Goal: Task Accomplishment & Management: Use online tool/utility

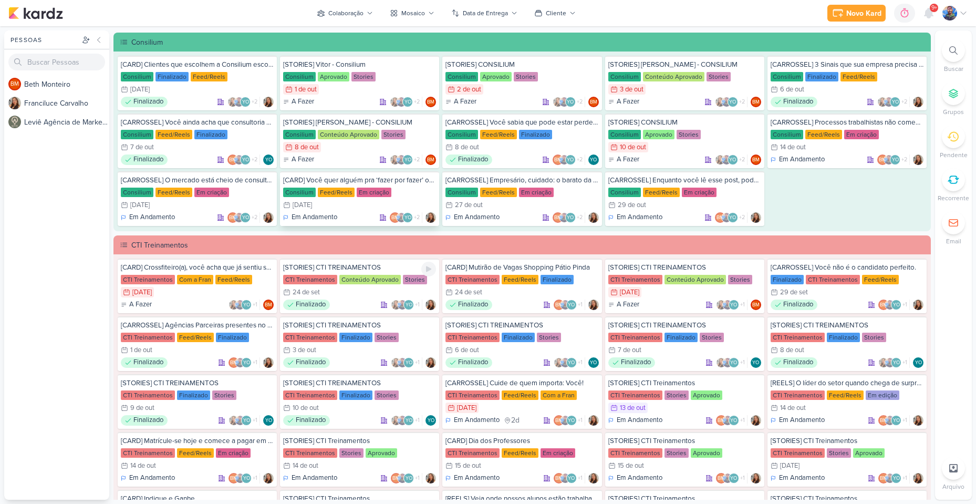
scroll to position [578, 0]
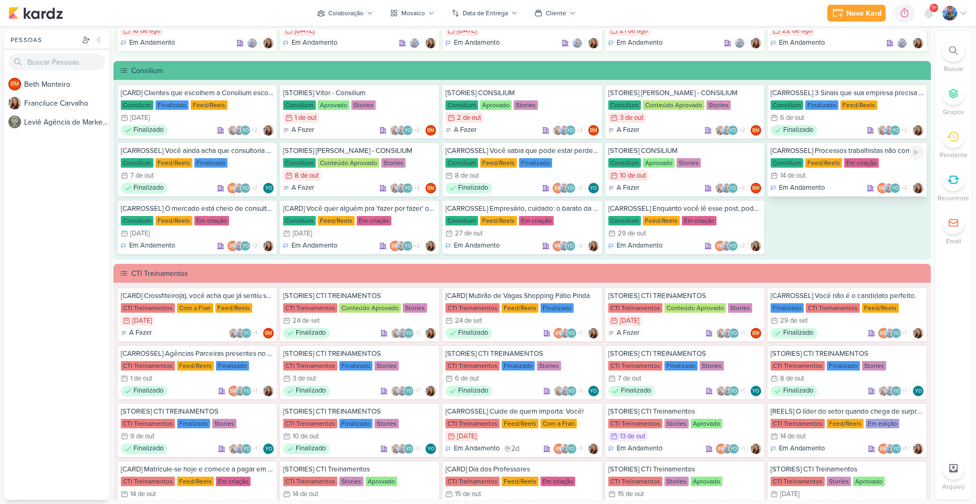
click at [815, 161] on div "Feed/Reels" at bounding box center [823, 162] width 37 height 9
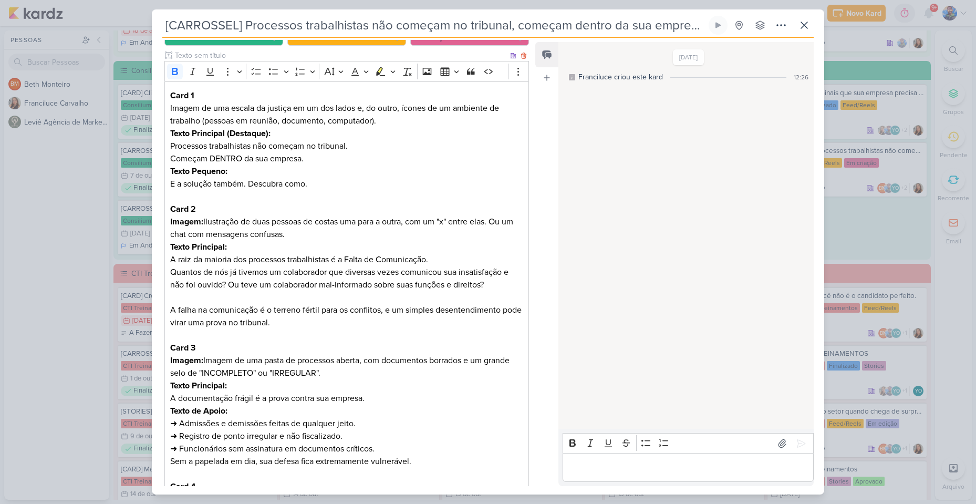
scroll to position [124, 0]
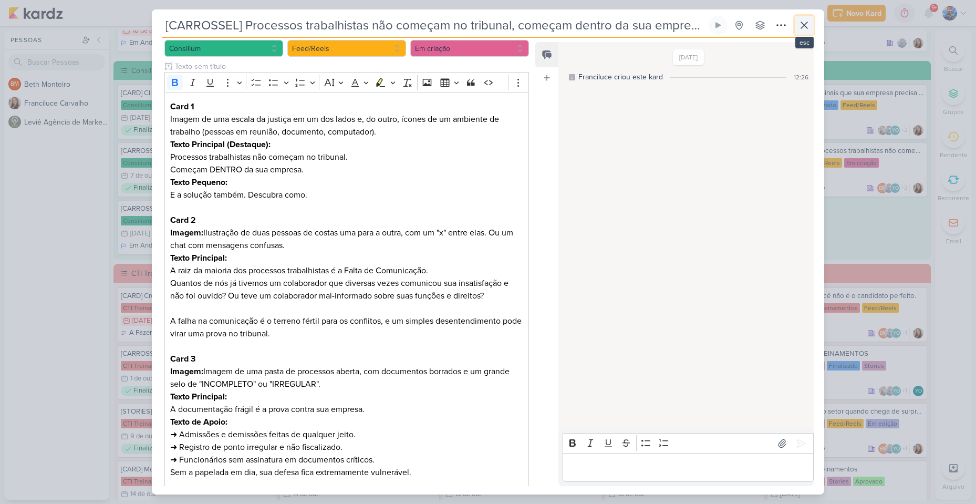
click at [808, 18] on button at bounding box center [804, 25] width 19 height 19
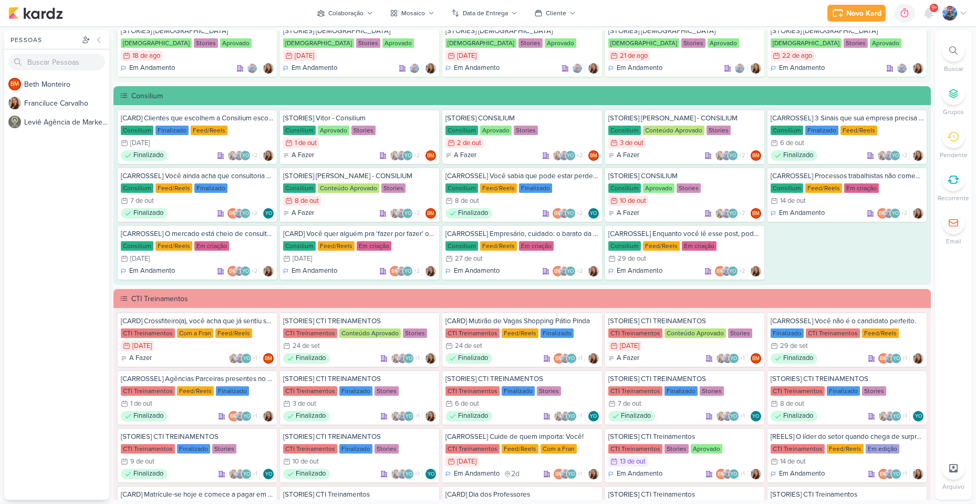
scroll to position [578, 0]
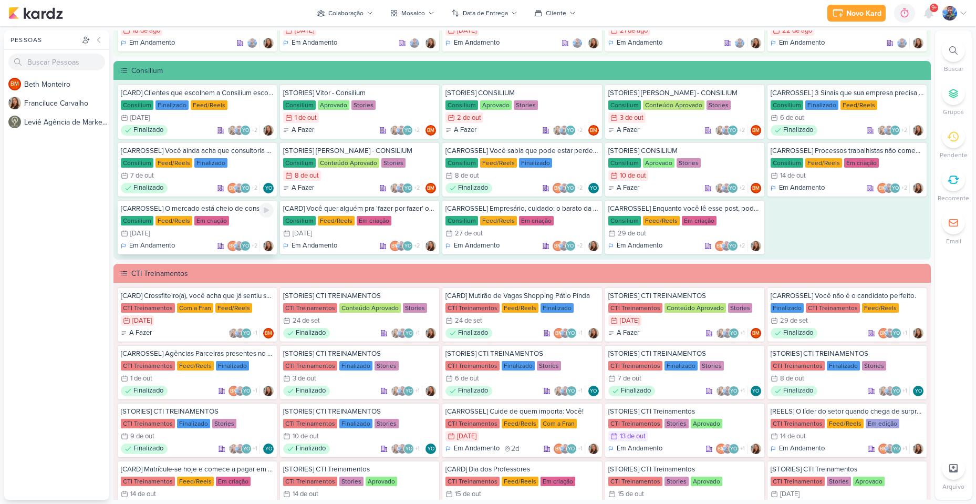
click at [231, 232] on div "16/10 [DATE]" at bounding box center [197, 233] width 153 height 11
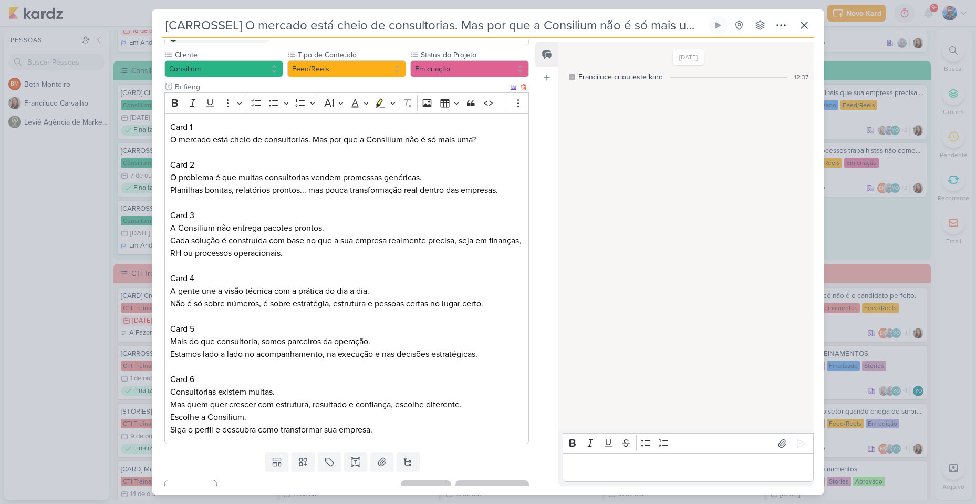
scroll to position [120, 0]
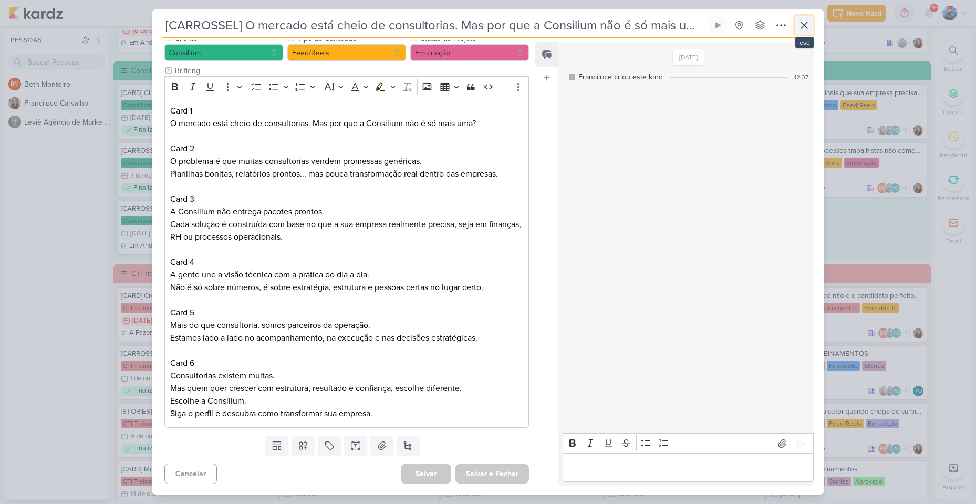
click at [800, 32] on button at bounding box center [804, 25] width 19 height 19
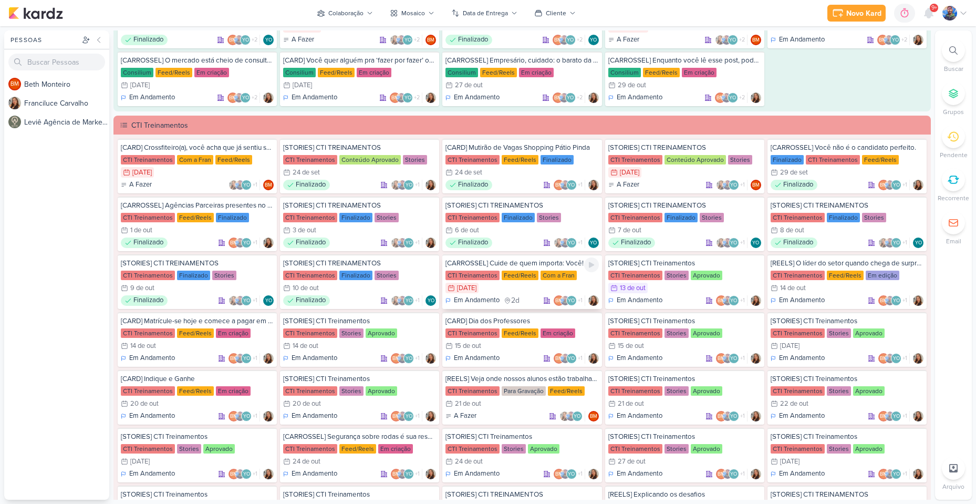
scroll to position [735, 0]
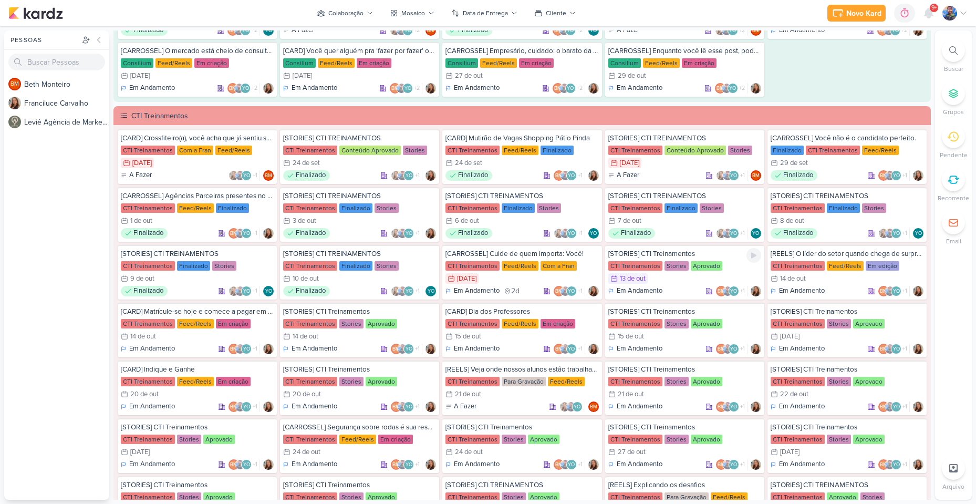
click at [701, 276] on div "13/10 [DATE]" at bounding box center [684, 278] width 153 height 11
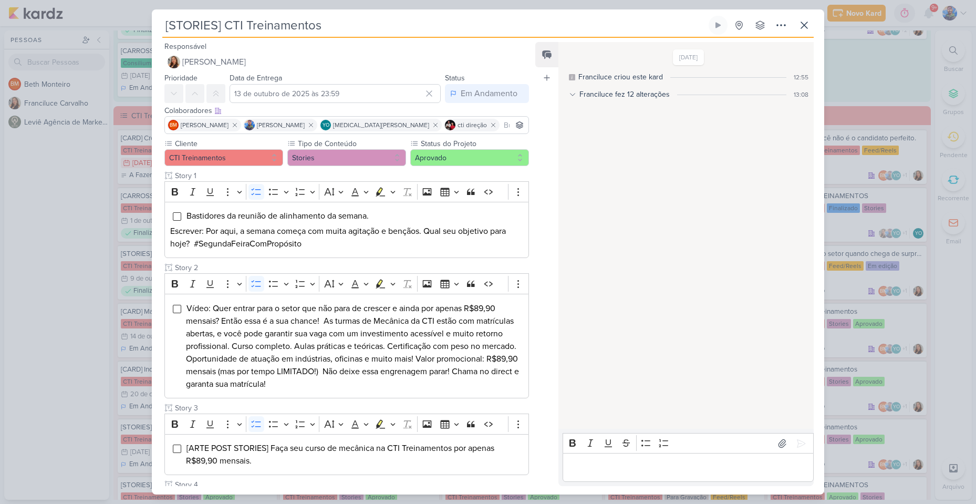
click at [851, 201] on div "[STORIES] CTI Treinamentos Criado por Franciluce" at bounding box center [488, 252] width 976 height 504
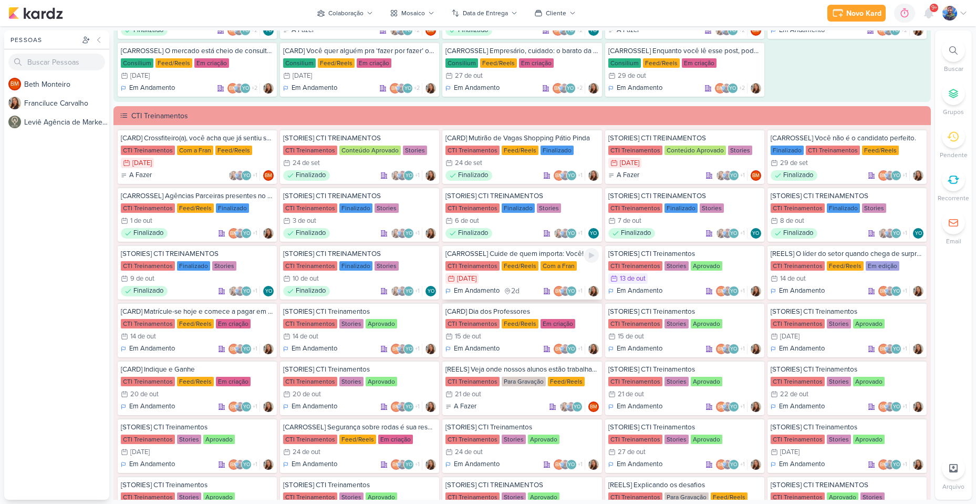
click at [516, 278] on div "11/10 [DATE]" at bounding box center [521, 278] width 153 height 11
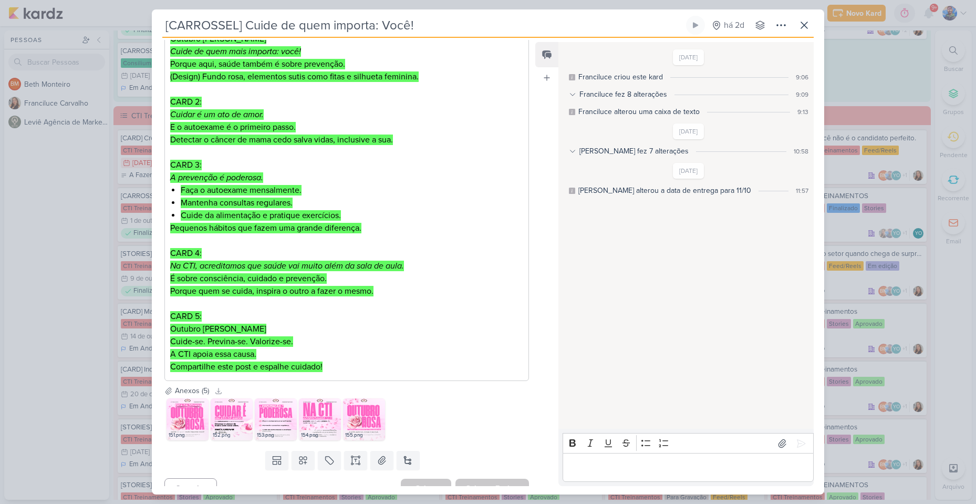
scroll to position [204, 0]
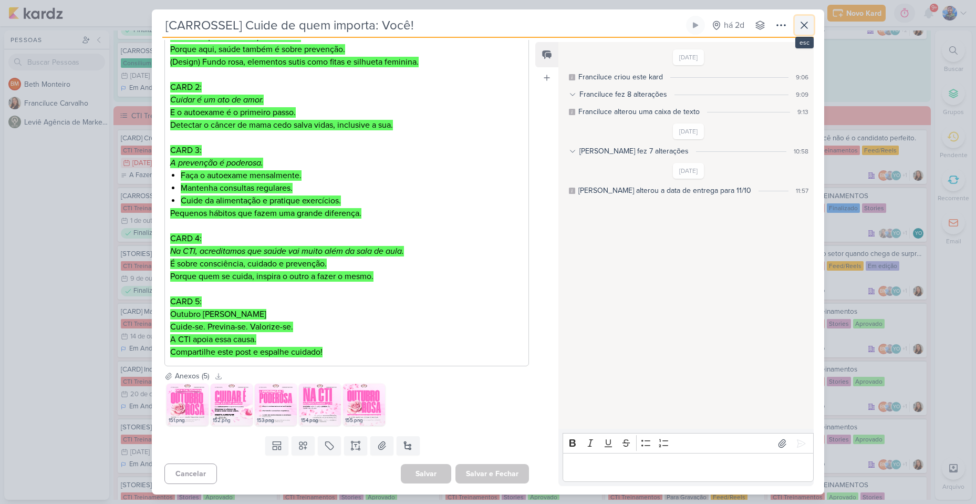
click at [803, 28] on icon at bounding box center [804, 25] width 13 height 13
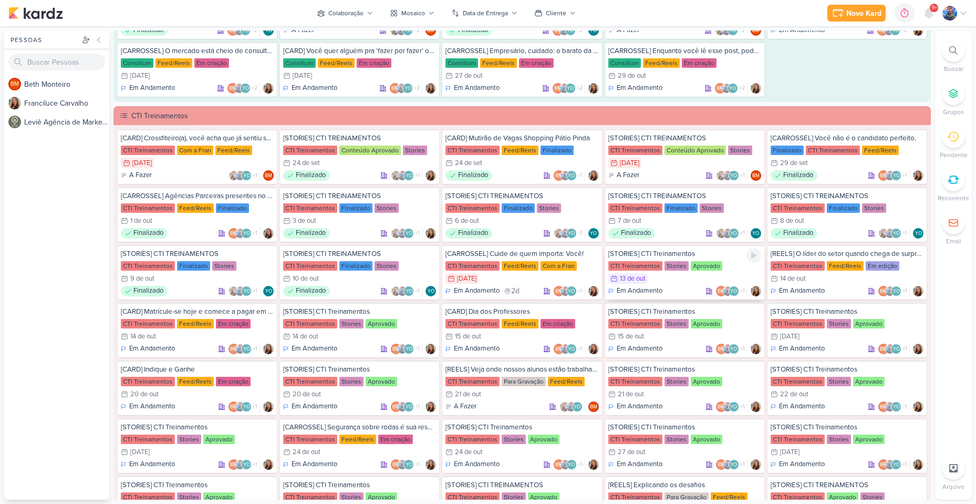
click at [629, 280] on div "13 de out" at bounding box center [633, 278] width 26 height 7
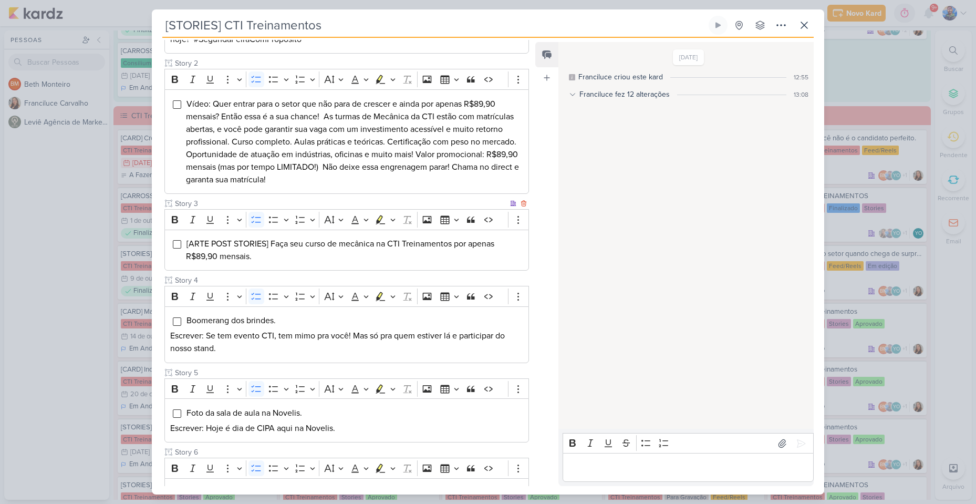
scroll to position [263, 0]
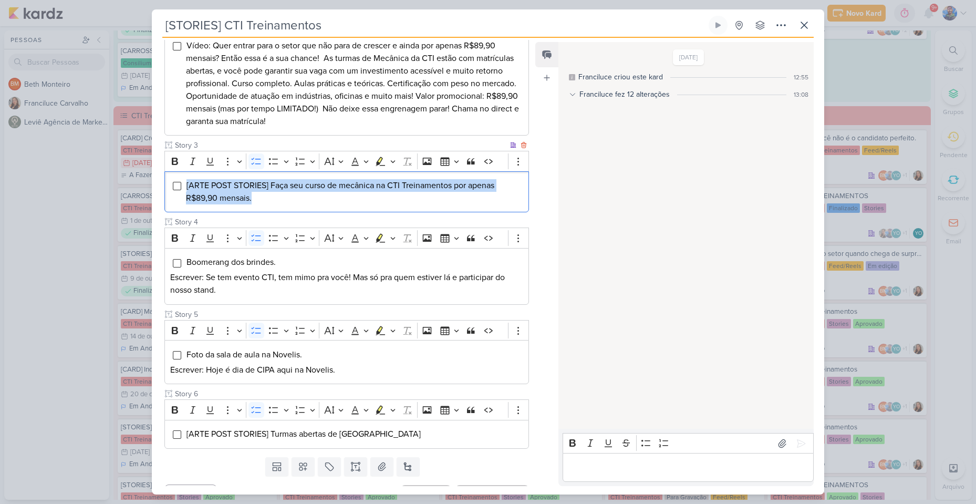
drag, startPoint x: 268, startPoint y: 201, endPoint x: 184, endPoint y: 185, distance: 85.4
click at [184, 185] on div "[ARTE POST STORIES] Faça seu curso de mecânica na CTI Treinamentos por apenas R…" at bounding box center [346, 191] width 365 height 41
click at [395, 163] on icon "Editor toolbar" at bounding box center [392, 161] width 5 height 11
click at [350, 180] on icon "Text highlight toolbar" at bounding box center [349, 179] width 11 height 11
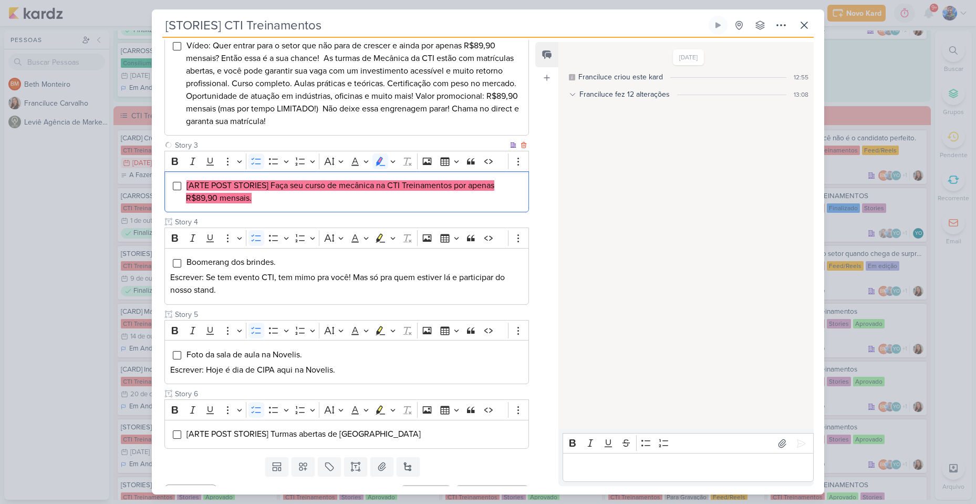
click at [339, 193] on li "[ARTE POST STORIES] Faça seu curso de mecânica na CTI Treinamentos por apenas R…" at bounding box center [354, 191] width 337 height 25
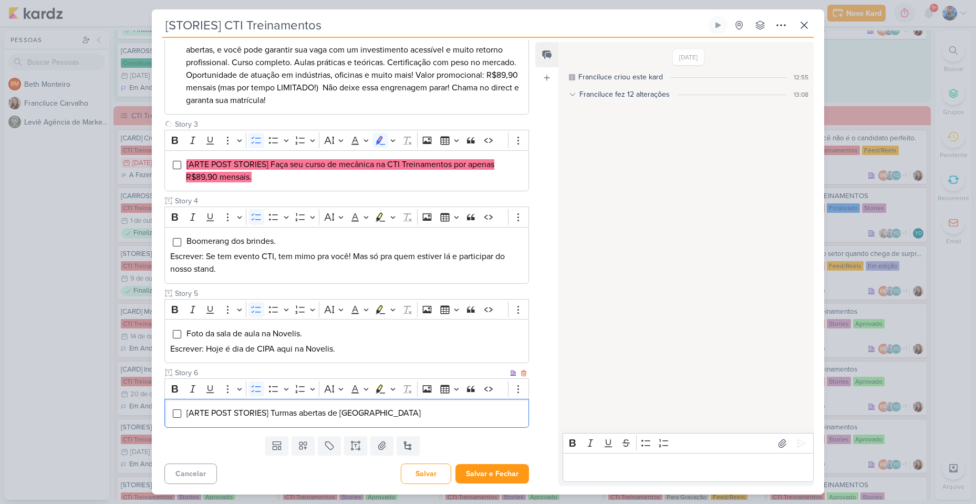
drag, startPoint x: 450, startPoint y: 412, endPoint x: 172, endPoint y: 417, distance: 277.9
click at [172, 417] on div "[ARTE POST STORIES] Turmas abertas de [GEOGRAPHIC_DATA]" at bounding box center [346, 413] width 365 height 29
click at [389, 389] on button "Highlight" at bounding box center [392, 389] width 9 height 16
click at [353, 407] on icon "Text highlight toolbar" at bounding box center [349, 407] width 11 height 11
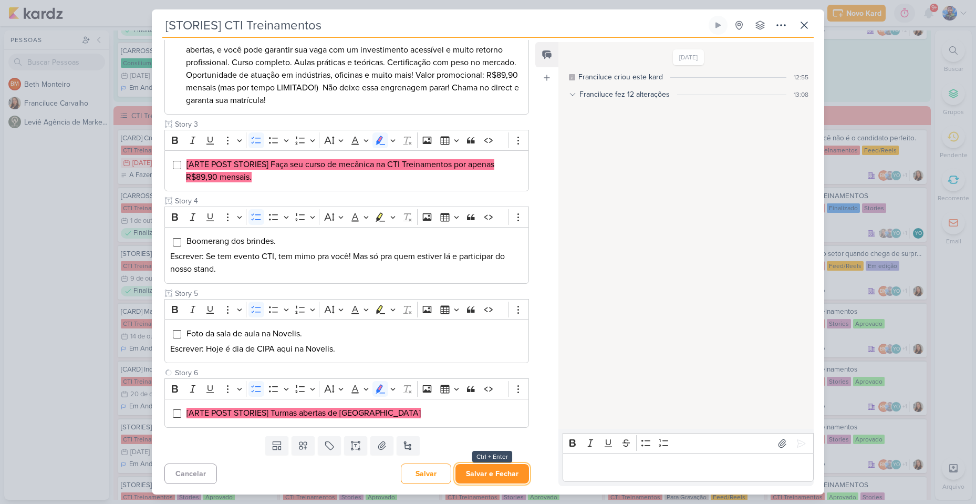
click at [475, 476] on button "Salvar e Fechar" at bounding box center [492, 473] width 74 height 19
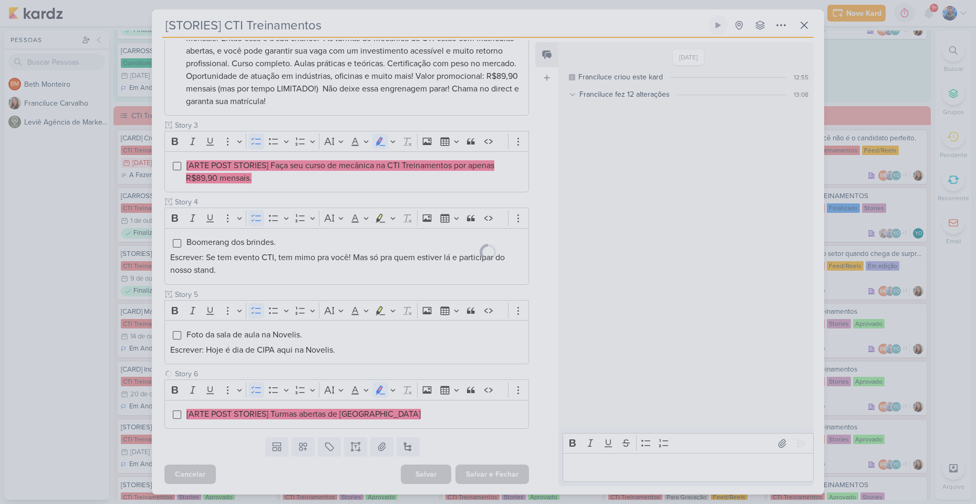
scroll to position [283, 0]
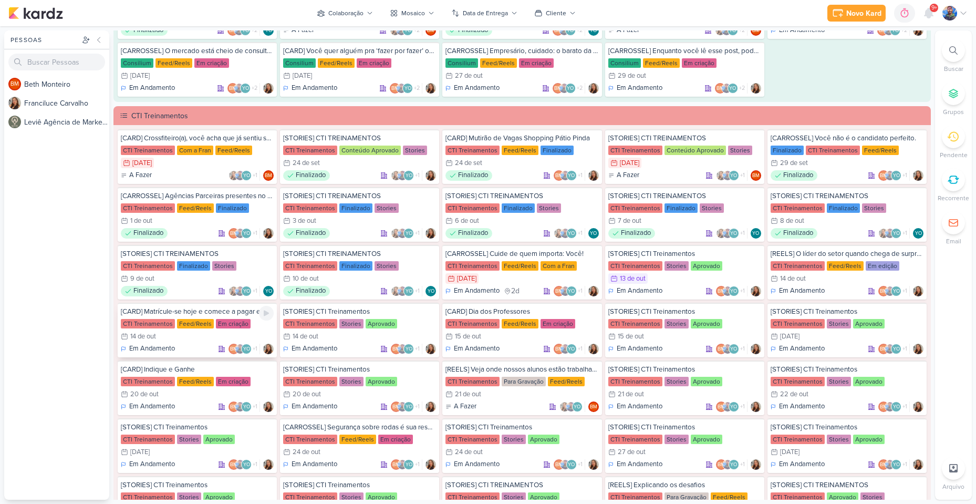
click at [212, 334] on div "14/10 [DATE]" at bounding box center [197, 336] width 153 height 11
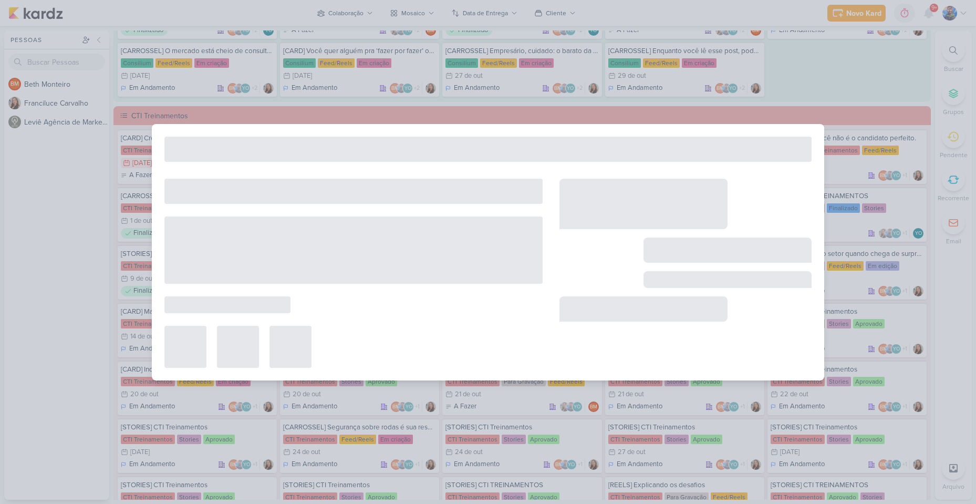
type input "[CARD] Matrícule-se hoje e comece a pagar em janeiro"
type input "[DATE] 23:59"
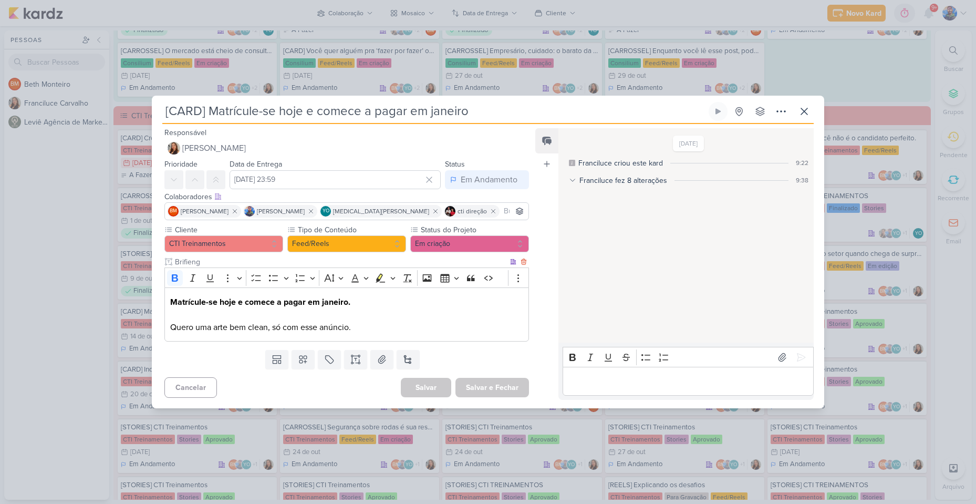
scroll to position [0, 0]
click at [801, 115] on icon at bounding box center [804, 111] width 13 height 13
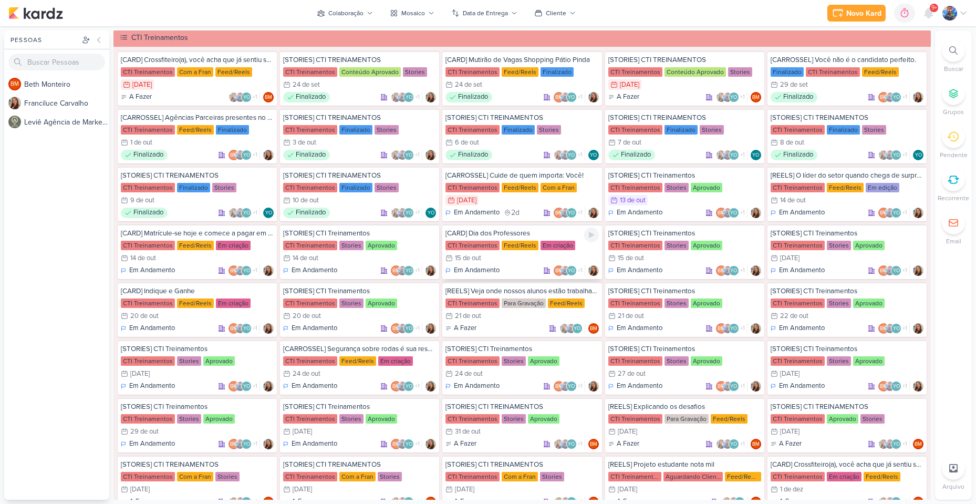
scroll to position [840, 0]
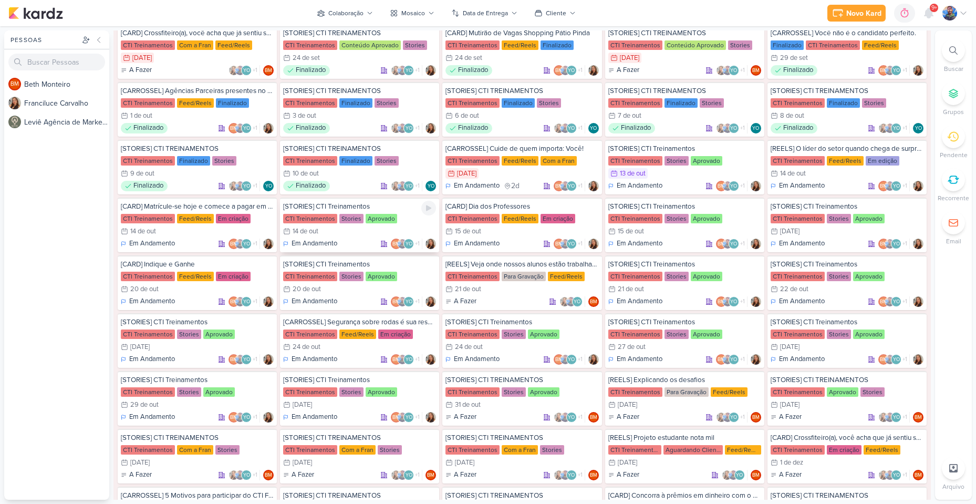
click at [317, 221] on div "CTI Treinamentos" at bounding box center [310, 218] width 54 height 9
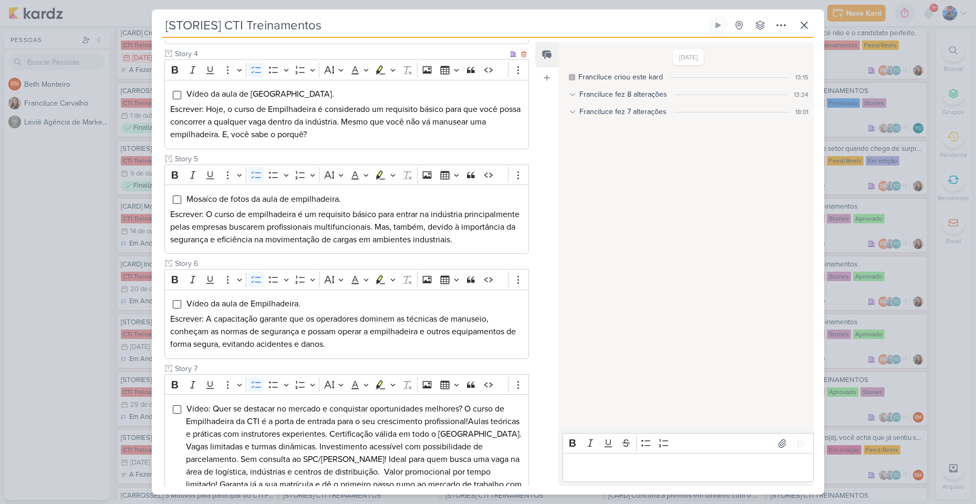
scroll to position [414, 0]
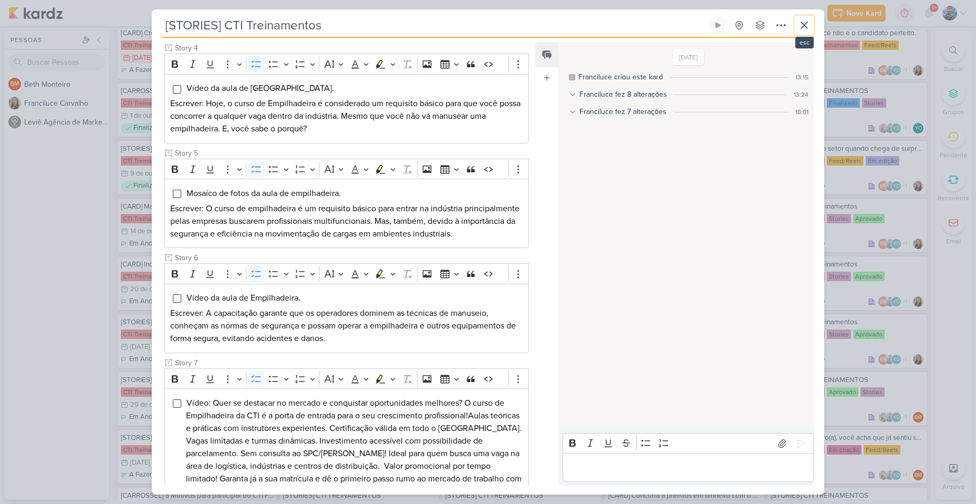
click at [802, 26] on icon at bounding box center [804, 25] width 13 height 13
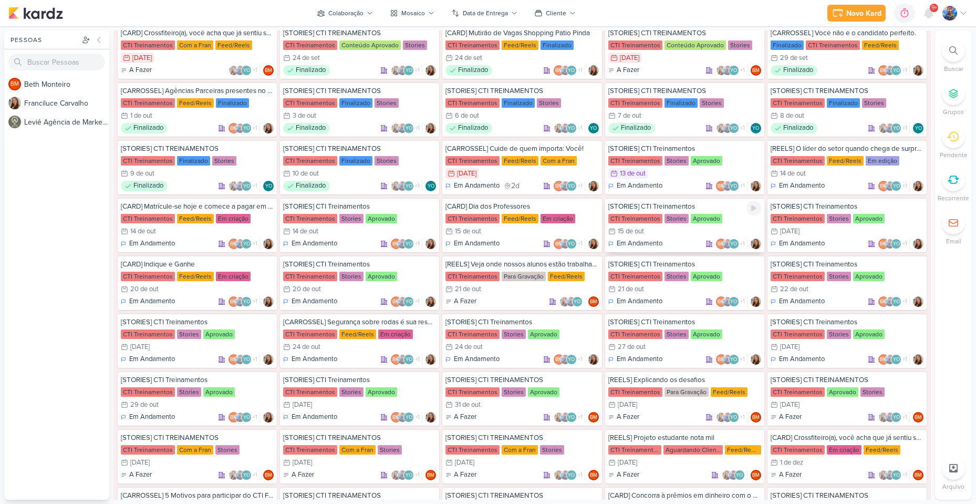
click at [635, 225] on div "[STORIES] CTI Treinamentos CTI Treinamentos Stories Aprovado 15/10 [DATE] Em An…" at bounding box center [684, 224] width 159 height 55
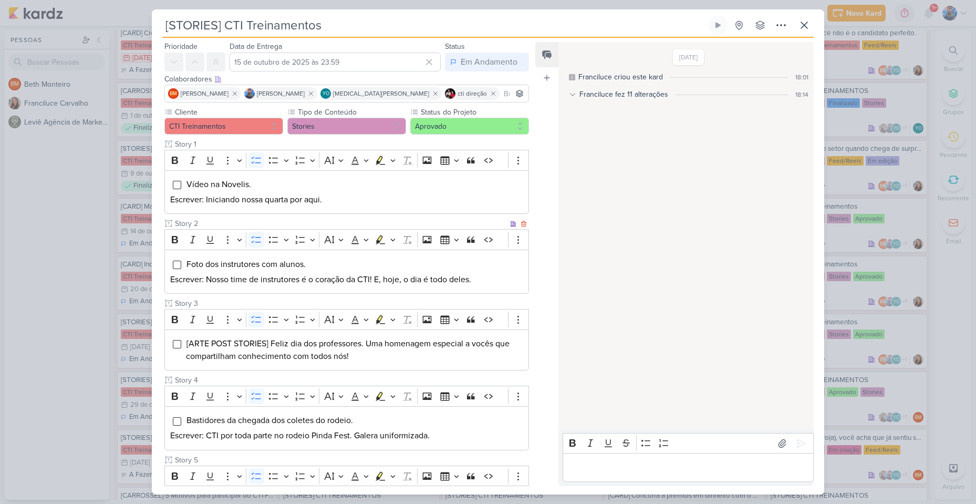
scroll to position [105, 0]
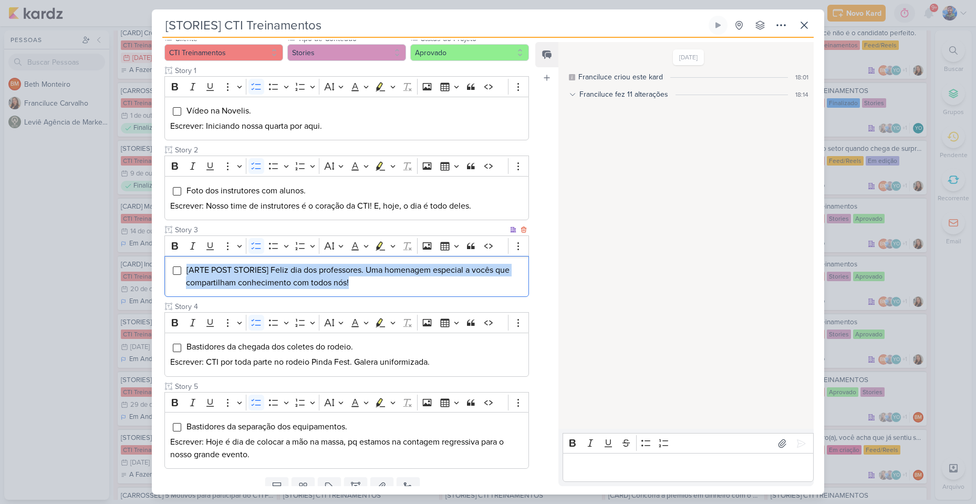
drag, startPoint x: 185, startPoint y: 267, endPoint x: 412, endPoint y: 295, distance: 228.0
click at [412, 295] on div "[ARTE POST STORIES] Feliz dia dos professores. Uma homenagem especial a vocês q…" at bounding box center [346, 276] width 365 height 41
click at [392, 246] on icon "Editor toolbar" at bounding box center [392, 246] width 5 height 3
click at [346, 265] on icon "Text highlight toolbar" at bounding box center [348, 263] width 9 height 9
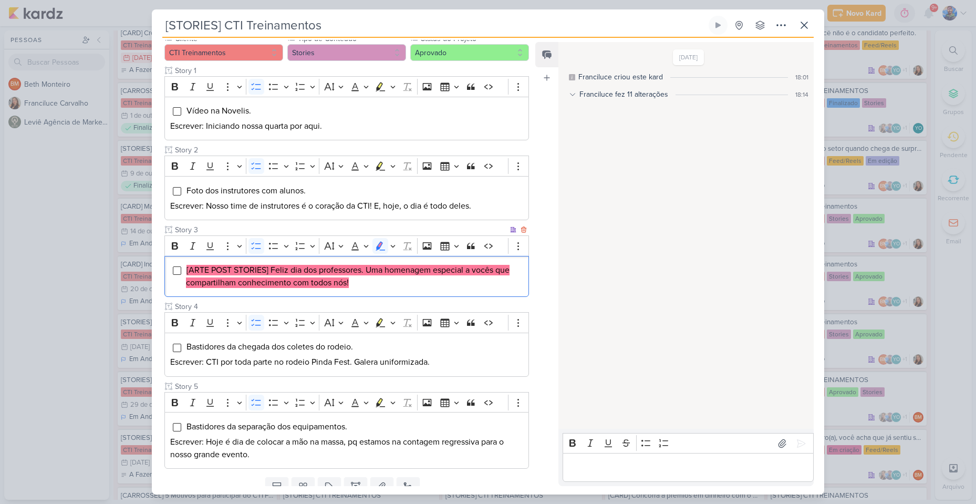
click at [336, 277] on mark "[ARTE POST STORIES] Feliz dia dos professores. Uma homenagem especial a vocês q…" at bounding box center [348, 276] width 324 height 23
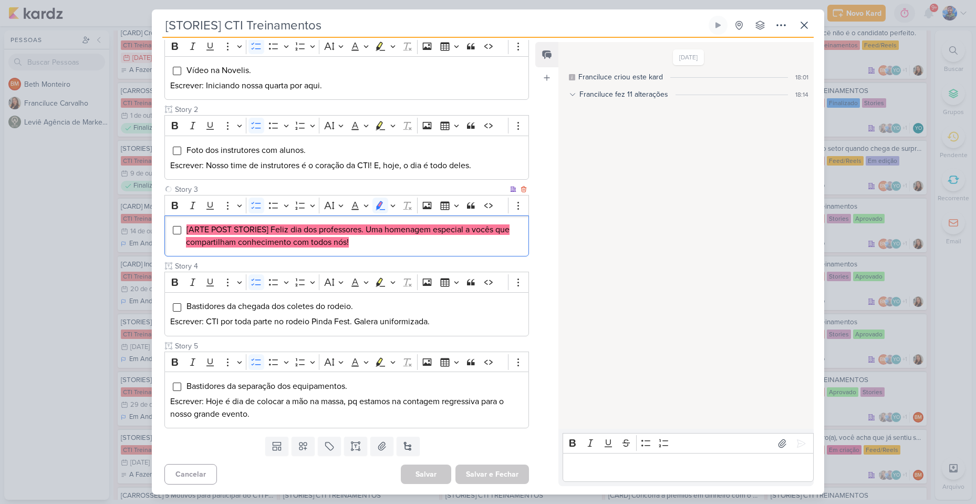
scroll to position [146, 0]
click at [473, 475] on button "Salvar e Fechar" at bounding box center [492, 473] width 74 height 19
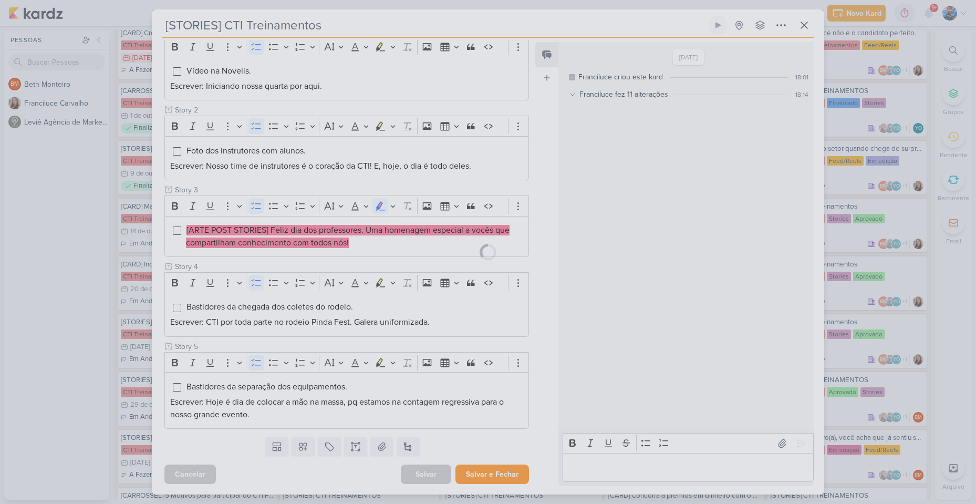
scroll to position [145, 0]
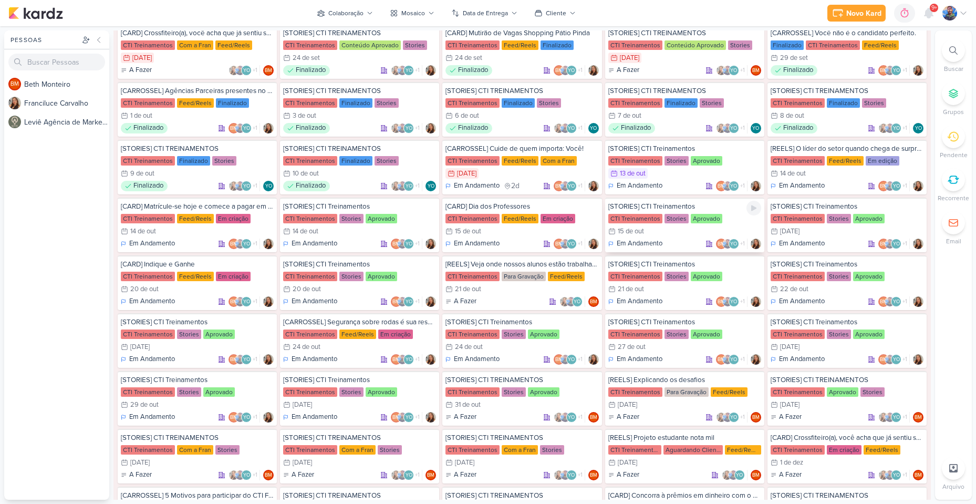
click at [688, 235] on div "15/10 [DATE]" at bounding box center [684, 231] width 153 height 11
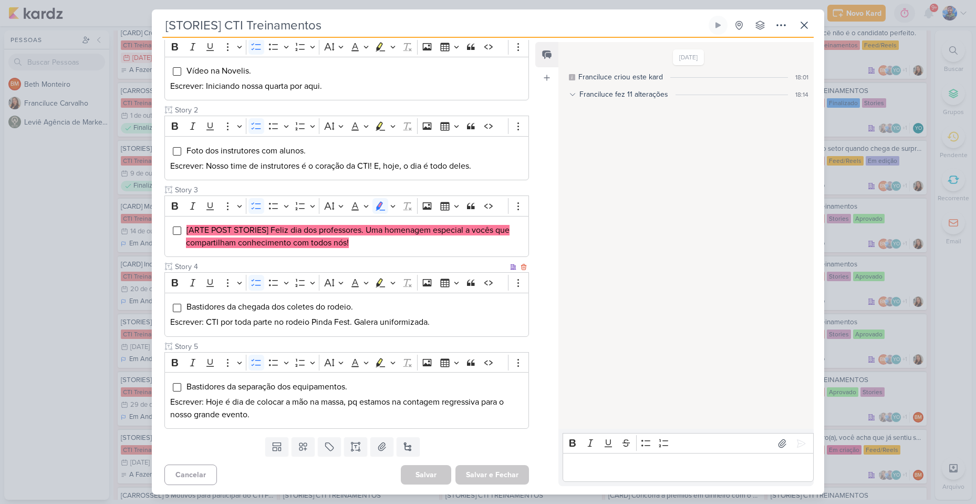
scroll to position [146, 0]
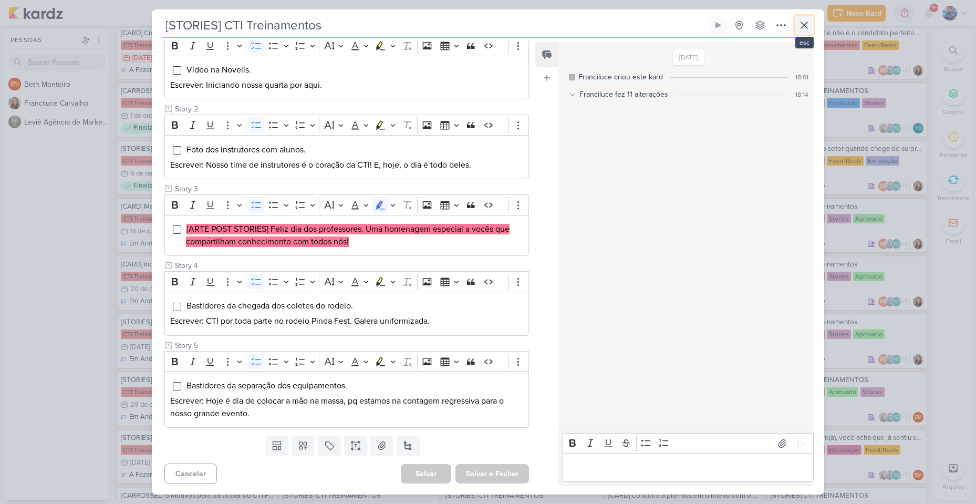
click at [804, 31] on icon at bounding box center [804, 25] width 13 height 13
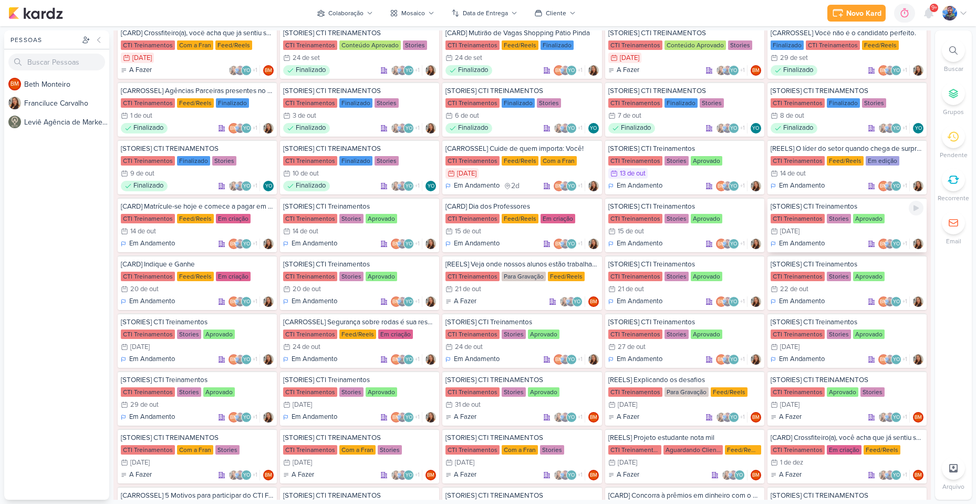
click at [797, 230] on div "[DATE]" at bounding box center [789, 231] width 19 height 7
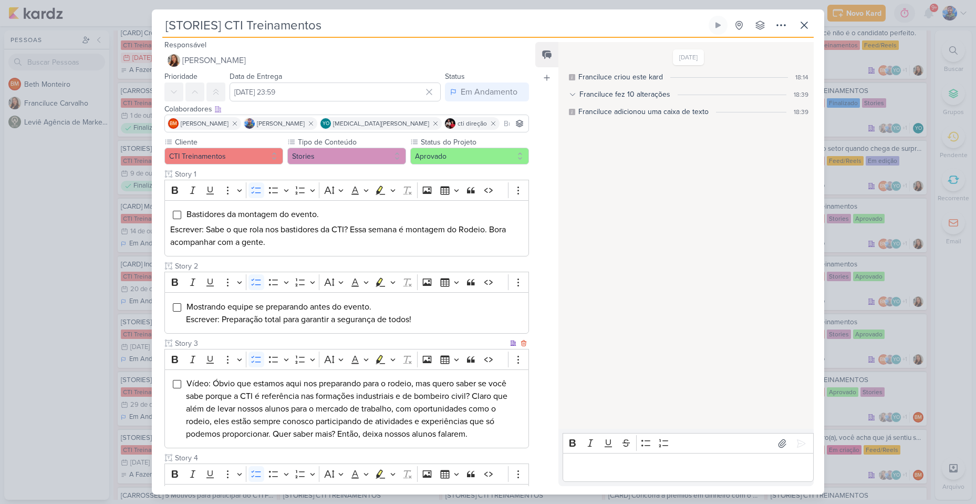
scroll to position [0, 0]
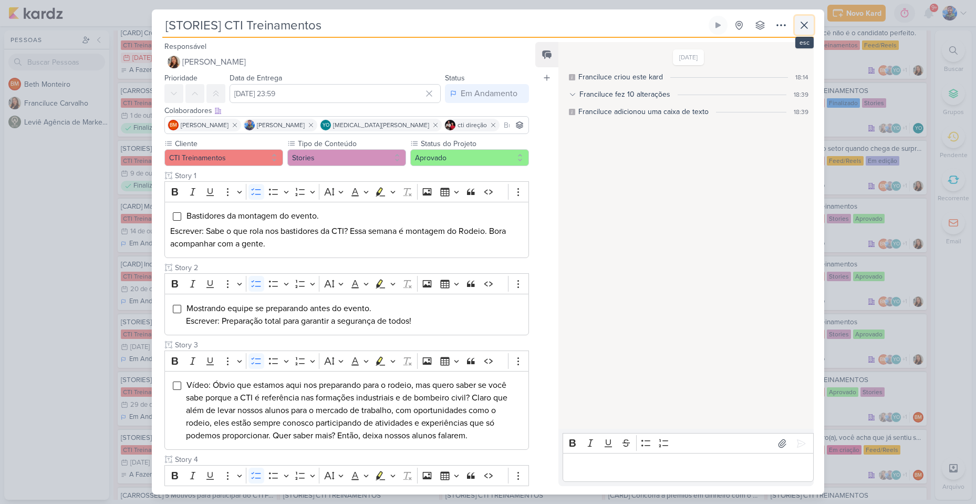
click at [809, 28] on icon at bounding box center [804, 25] width 13 height 13
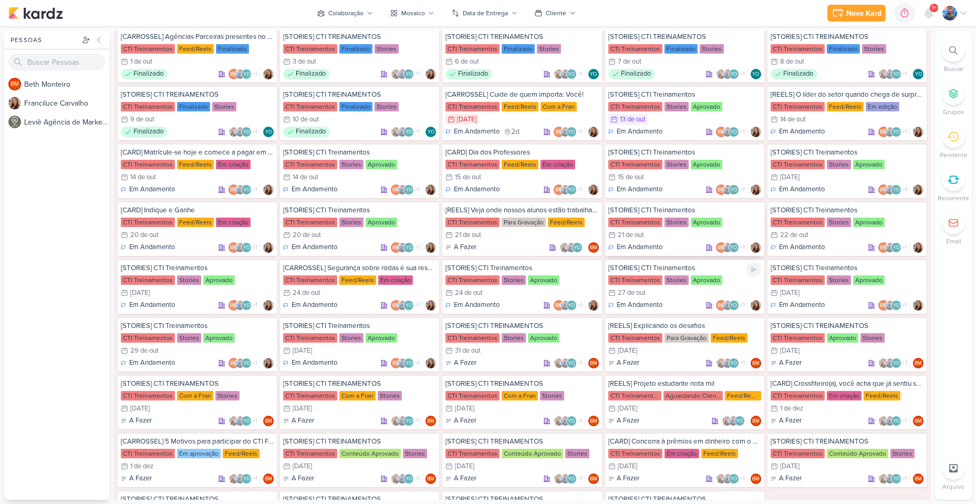
scroll to position [893, 0]
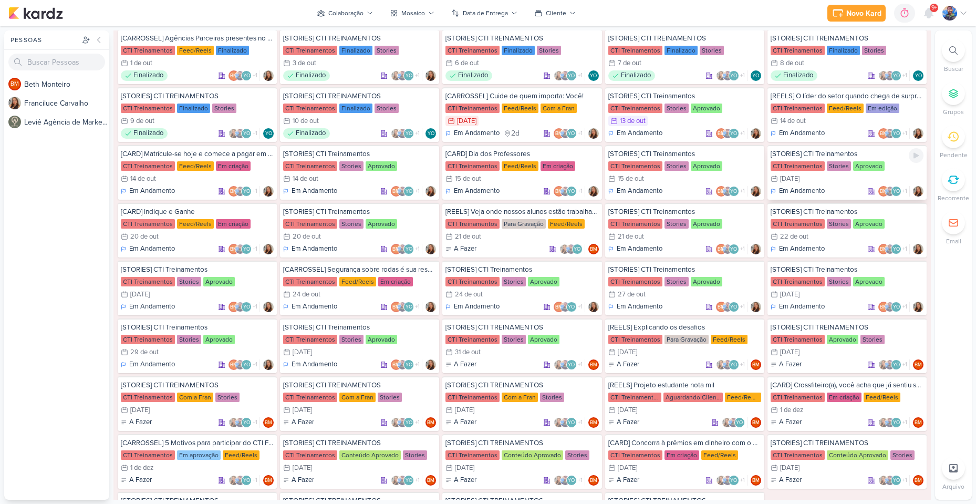
click at [832, 183] on div "16/10 [DATE]" at bounding box center [847, 178] width 153 height 11
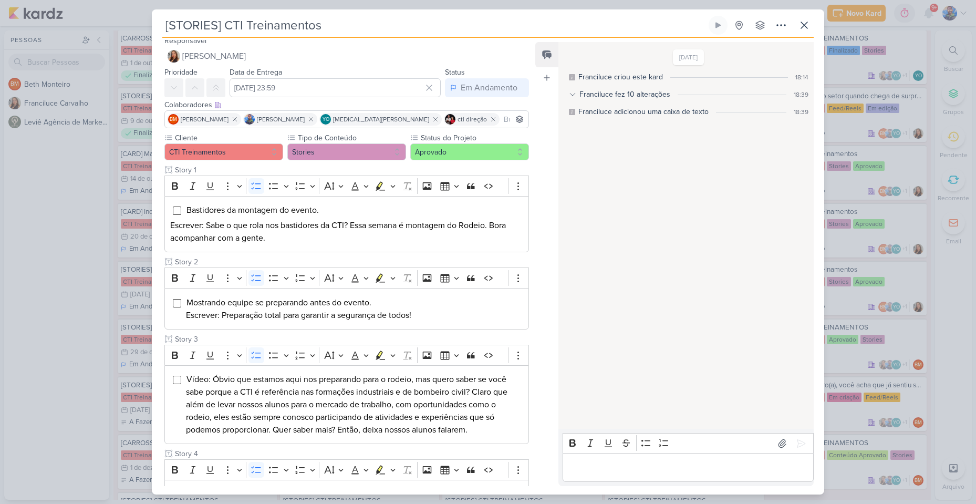
scroll to position [0, 0]
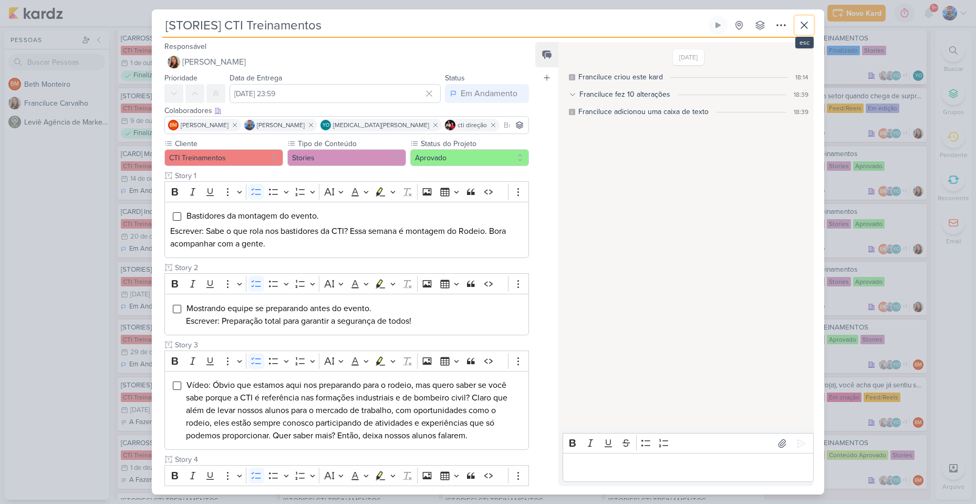
drag, startPoint x: 802, startPoint y: 24, endPoint x: 781, endPoint y: 42, distance: 27.6
click at [802, 24] on icon at bounding box center [804, 25] width 13 height 13
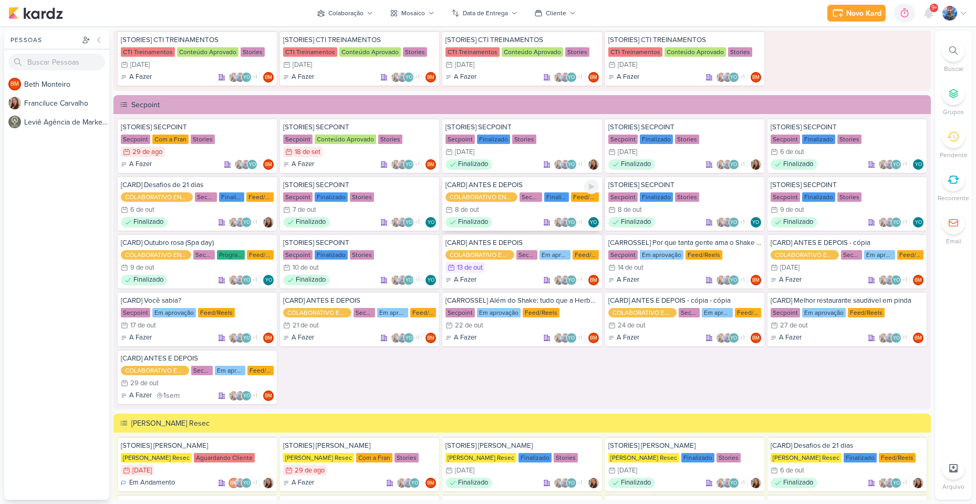
scroll to position [1366, 0]
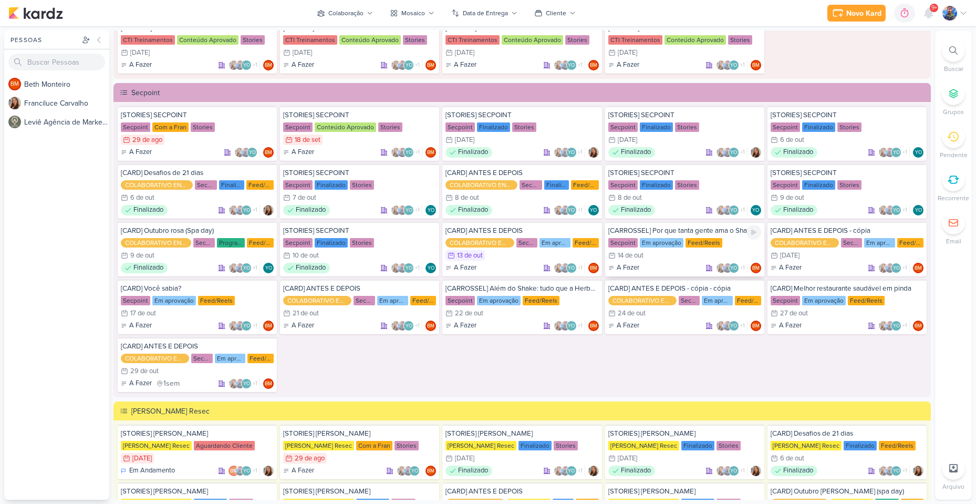
click at [659, 243] on div "Em aprovação" at bounding box center [662, 242] width 44 height 9
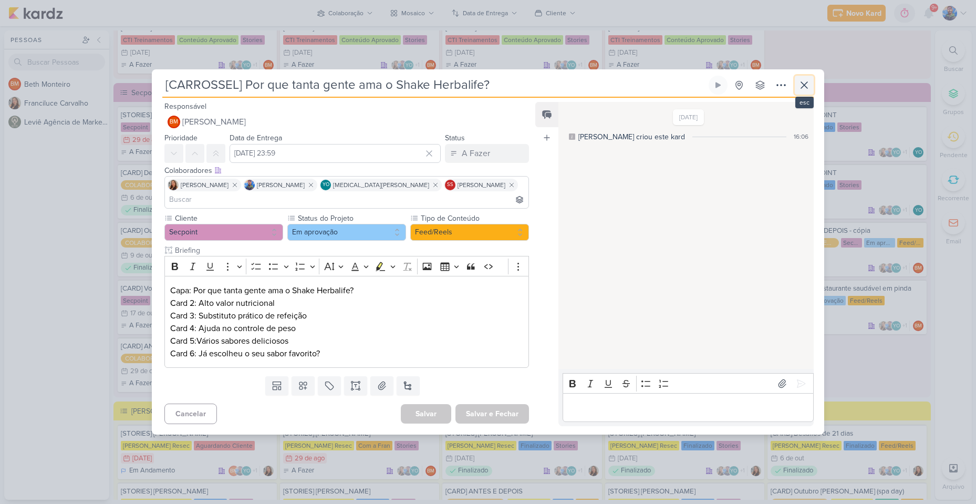
click at [808, 91] on icon at bounding box center [804, 85] width 13 height 13
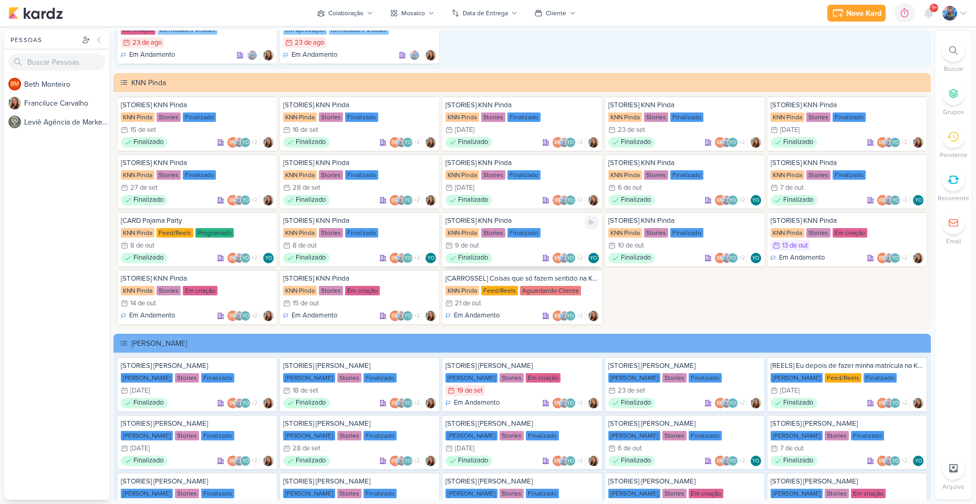
scroll to position [2101, 0]
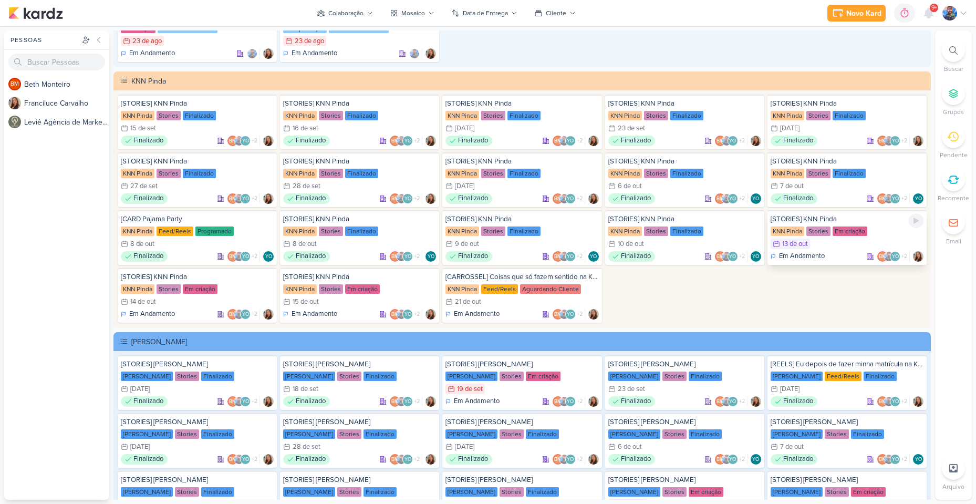
click at [829, 241] on div "13/10 [DATE]" at bounding box center [847, 243] width 153 height 11
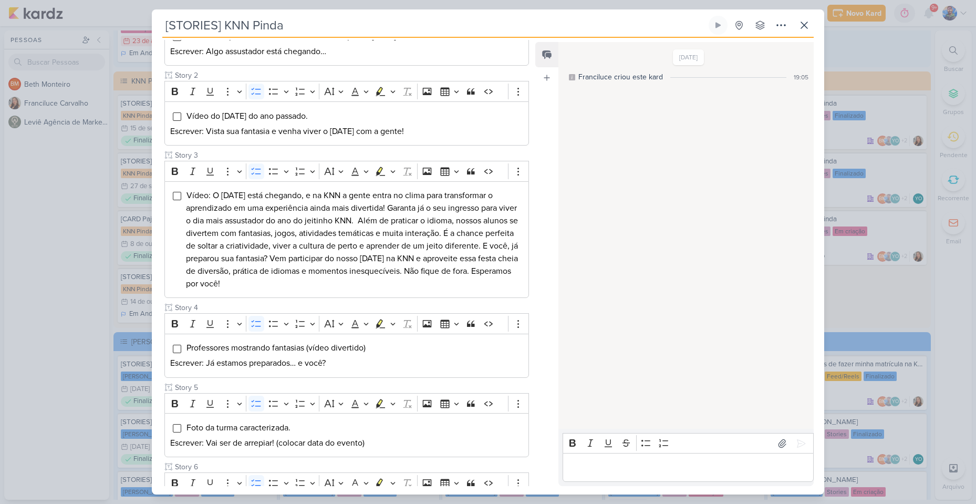
scroll to position [315, 0]
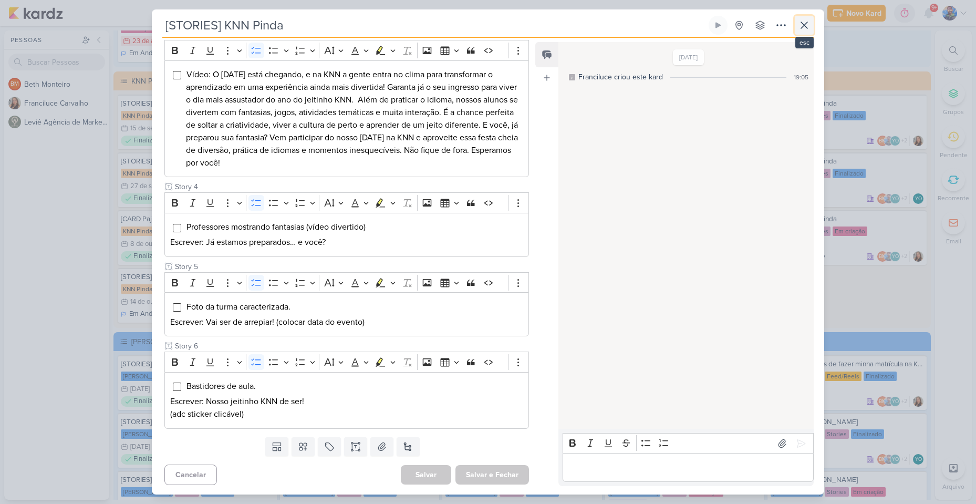
click at [797, 30] on button at bounding box center [804, 25] width 19 height 19
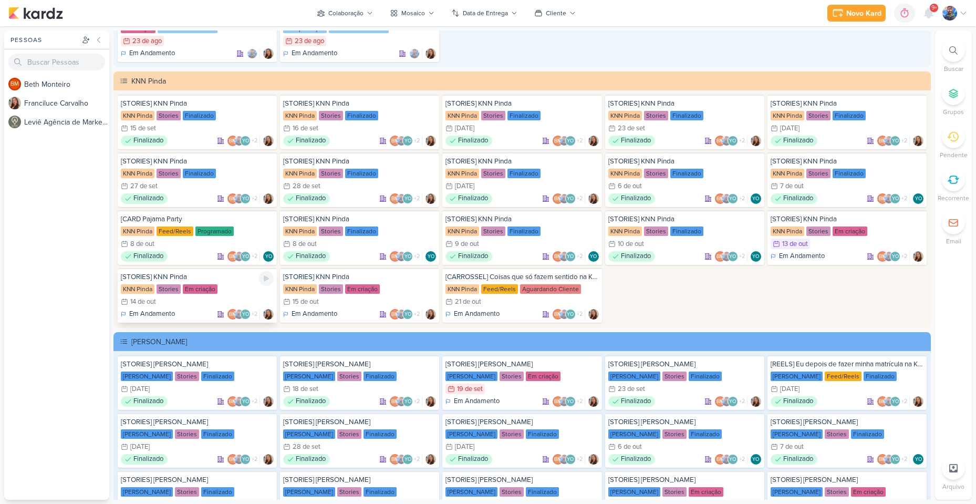
click at [207, 289] on div "Em criação" at bounding box center [200, 288] width 35 height 9
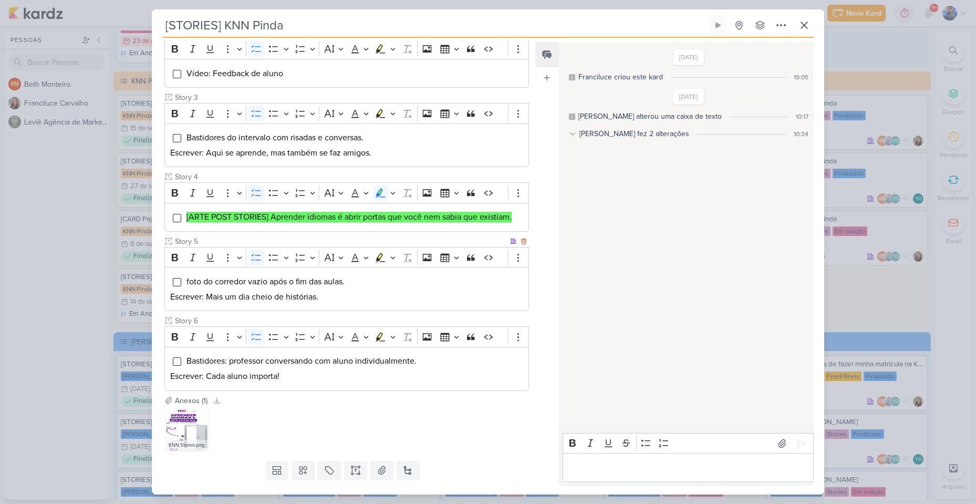
scroll to position [262, 0]
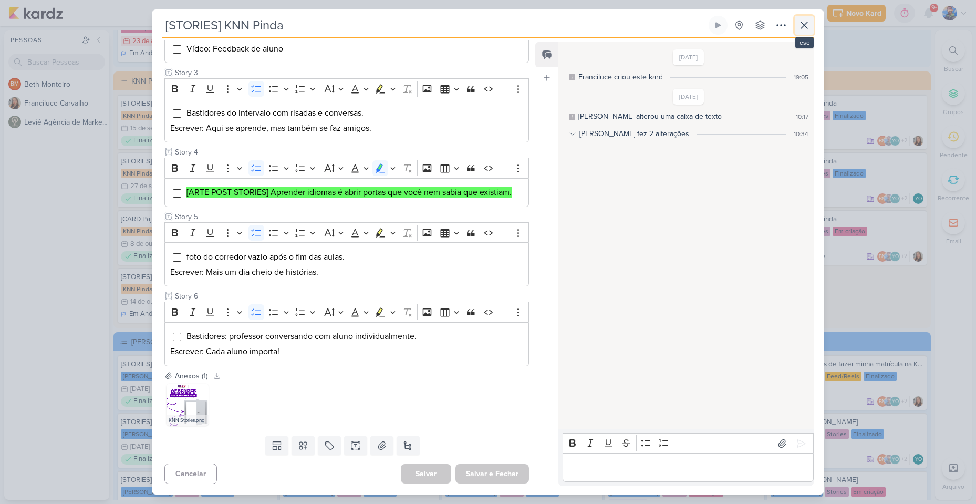
click at [805, 32] on button at bounding box center [804, 25] width 19 height 19
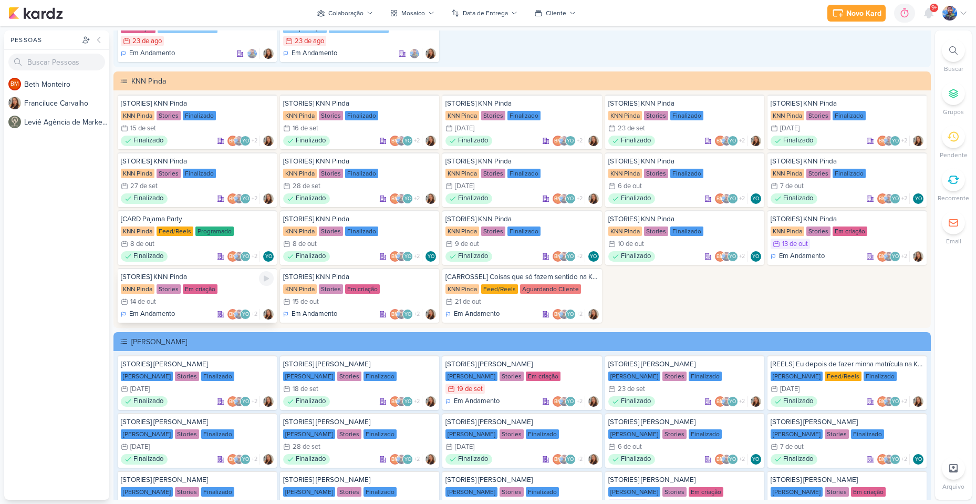
click at [221, 286] on div "KNN Pinda Stories Em criação" at bounding box center [197, 289] width 153 height 11
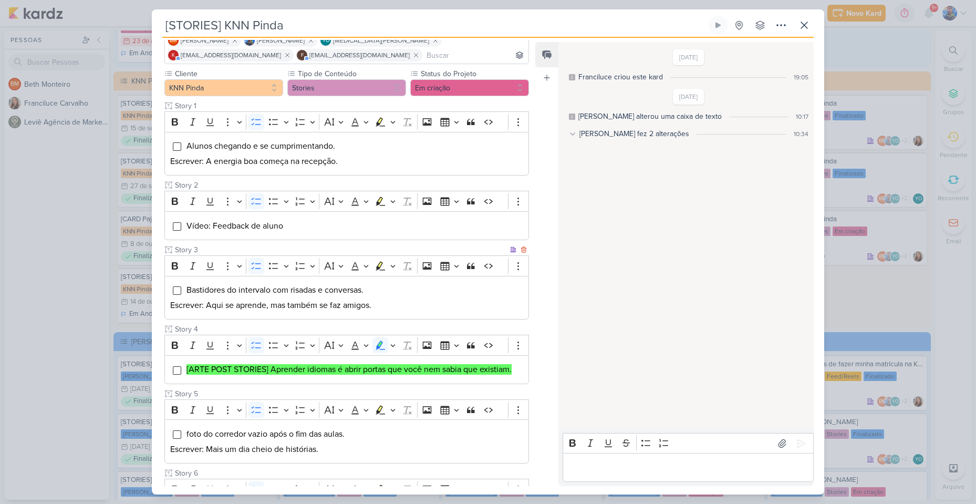
scroll to position [210, 0]
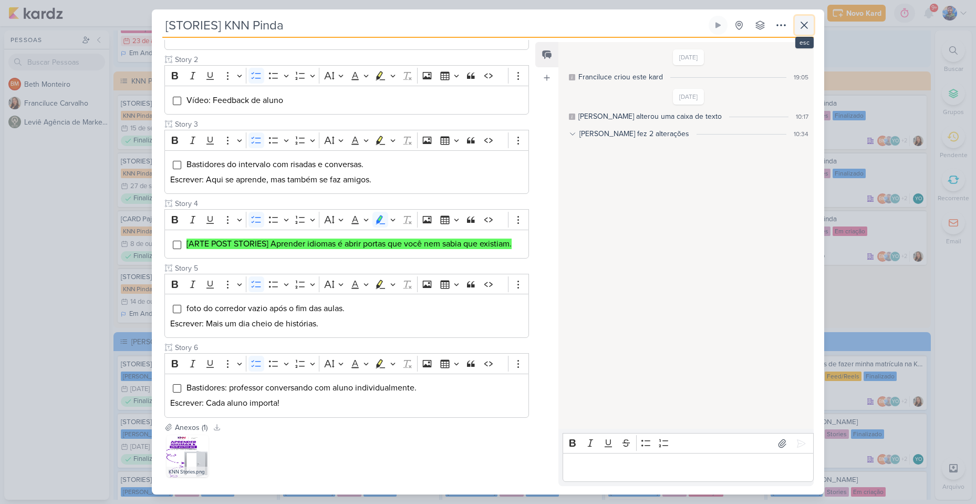
click at [809, 27] on icon at bounding box center [804, 25] width 13 height 13
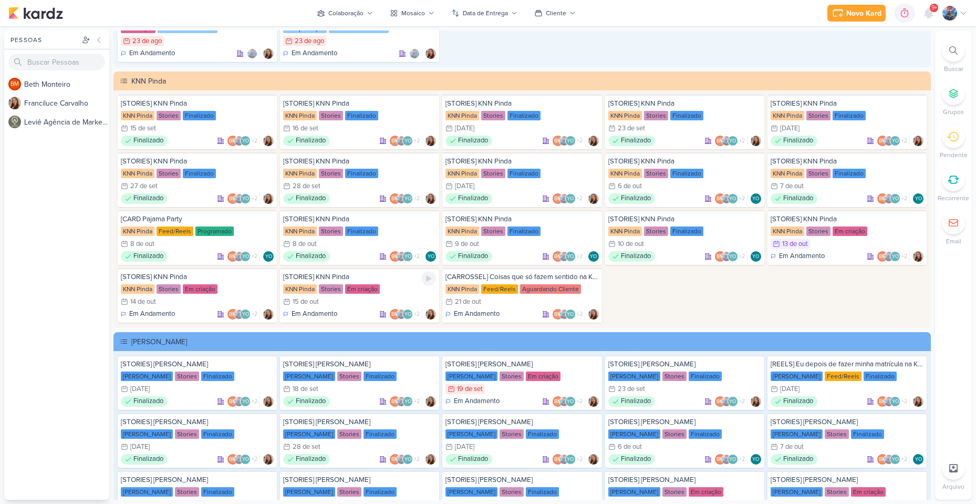
click at [345, 288] on div "Em criação" at bounding box center [362, 288] width 35 height 9
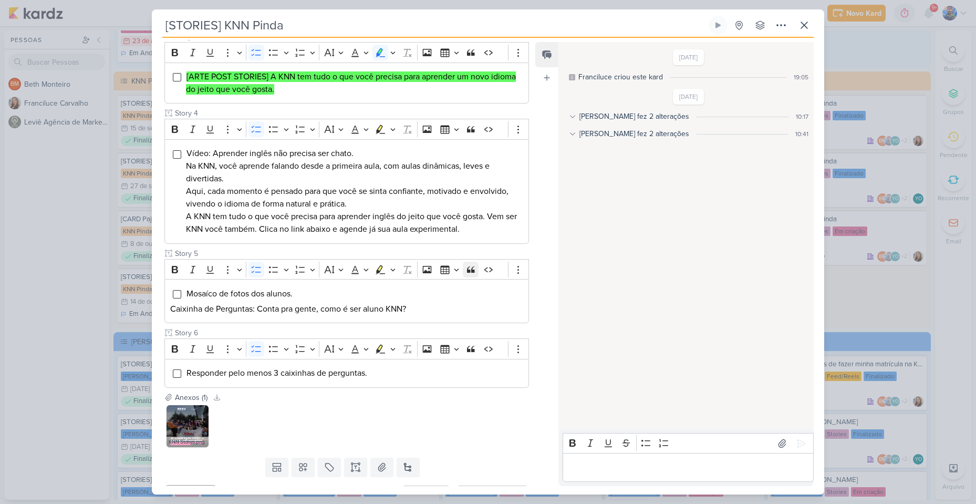
scroll to position [304, 0]
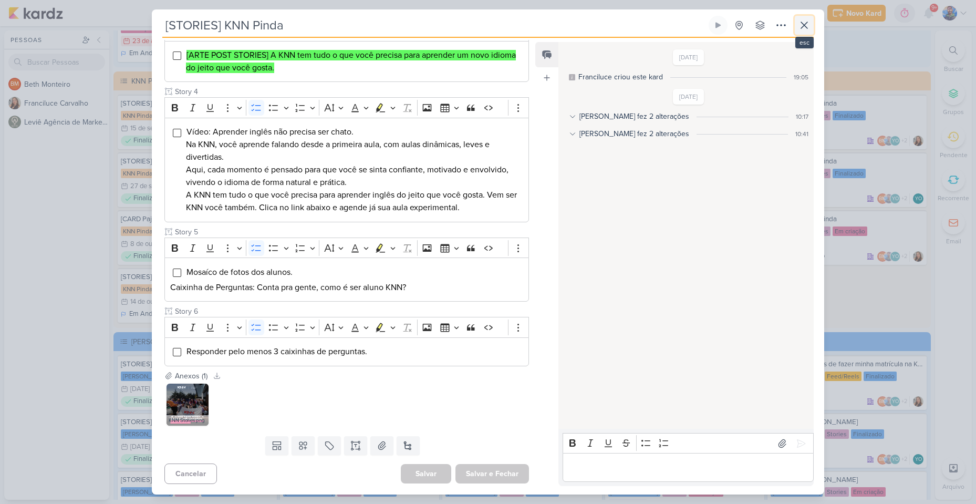
click at [798, 32] on button at bounding box center [804, 25] width 19 height 19
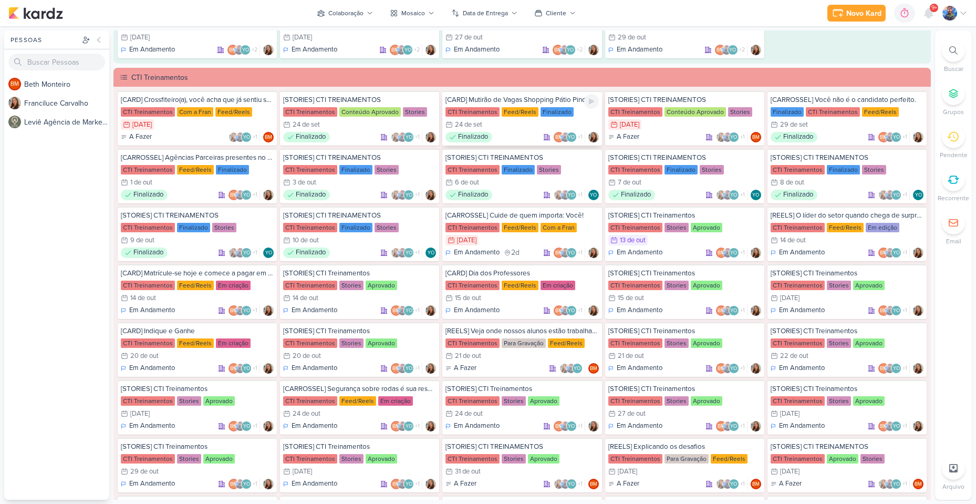
scroll to position [788, 0]
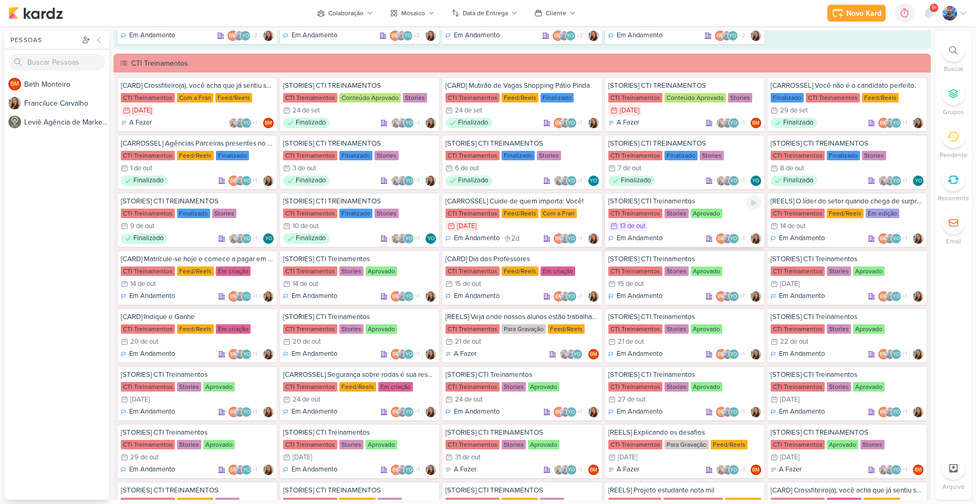
click at [646, 222] on div "13/10 [DATE]" at bounding box center [627, 226] width 39 height 11
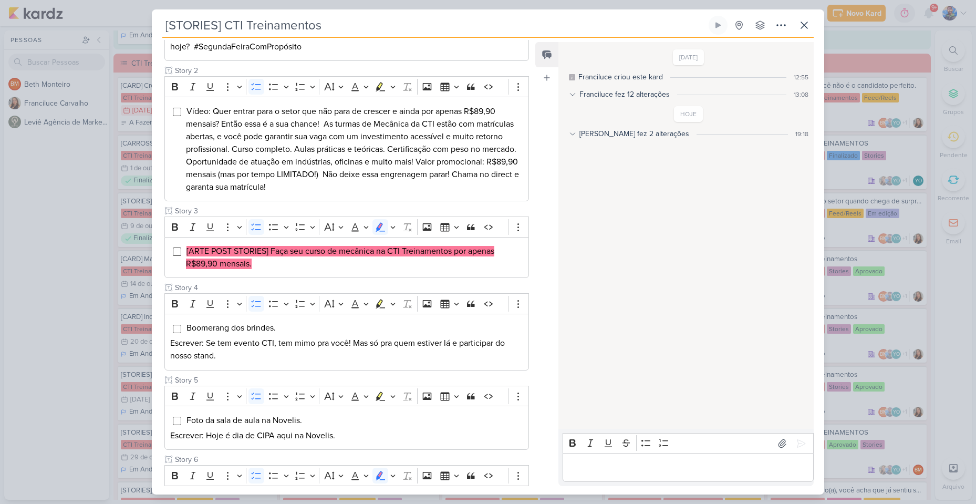
scroll to position [284, 0]
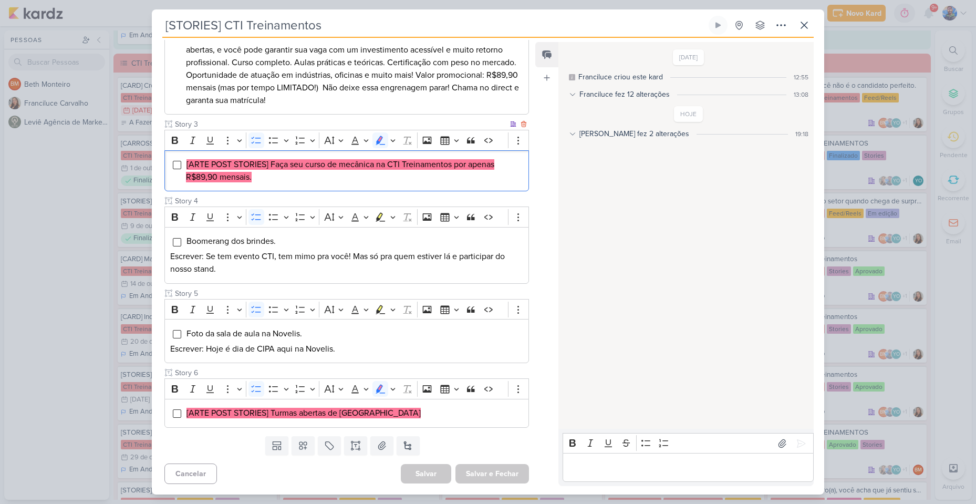
click at [274, 169] on mark "[ARTE POST STORIES] Faça seu curso de mecânica na CTI Treinamentos por apenas R…" at bounding box center [340, 170] width 308 height 23
drag, startPoint x: 270, startPoint y: 167, endPoint x: 337, endPoint y: 167, distance: 66.2
click at [337, 167] on mark "[ARTE POST STORIES] Faça seu curso de mecânica na CTI Treinamentos por apenas R…" at bounding box center [340, 170] width 308 height 23
copy mark "Faça seu curso de"
drag, startPoint x: 341, startPoint y: 164, endPoint x: 452, endPoint y: 165, distance: 110.8
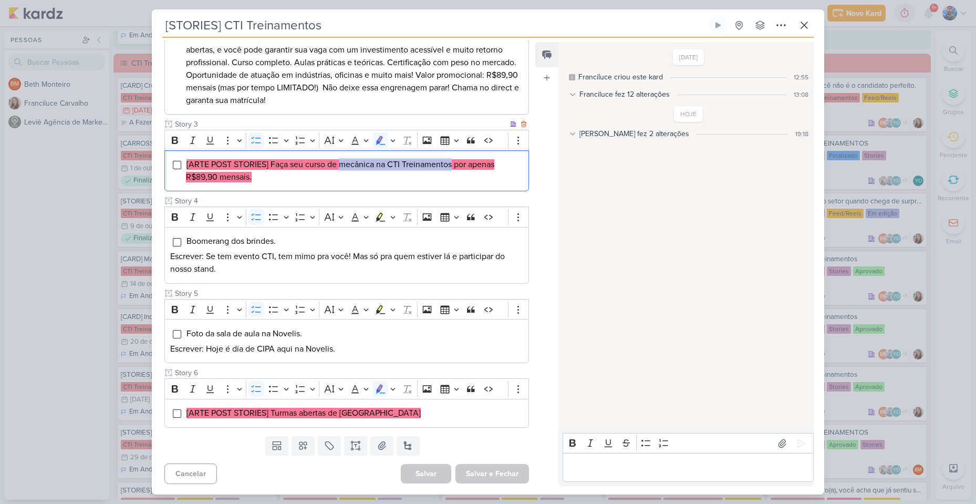
click at [452, 165] on mark "[ARTE POST STORIES] Faça seu curso de mecânica na CTI Treinamentos por apenas R…" at bounding box center [340, 170] width 308 height 23
copy mark "mecânica na CTI Treinamentos"
click at [455, 166] on mark "[ARTE POST STORIES] Faça seu curso de mecânica na CTI Treinamentos por apenas R…" at bounding box center [340, 170] width 308 height 23
drag, startPoint x: 455, startPoint y: 166, endPoint x: 500, endPoint y: 170, distance: 44.8
click at [500, 170] on li "[ARTE POST STORIES] Faça seu curso de mecânica na CTI Treinamentos por apenas R…" at bounding box center [354, 170] width 337 height 25
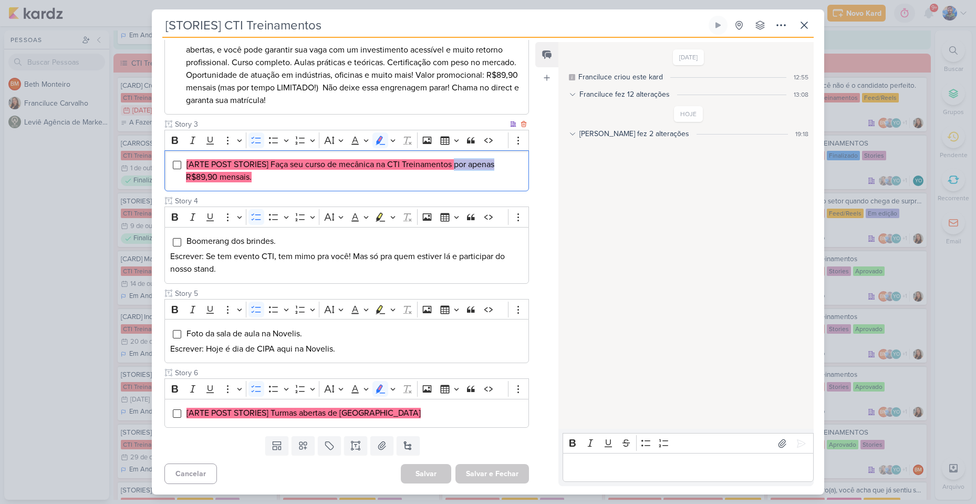
copy mark "por apenas"
drag, startPoint x: 219, startPoint y: 179, endPoint x: 261, endPoint y: 180, distance: 41.5
click at [261, 180] on li "[ARTE POST STORIES] Faça seu curso de mecânica na CTI Treinamentos por apenas R…" at bounding box center [354, 170] width 337 height 25
copy mark "mensais."
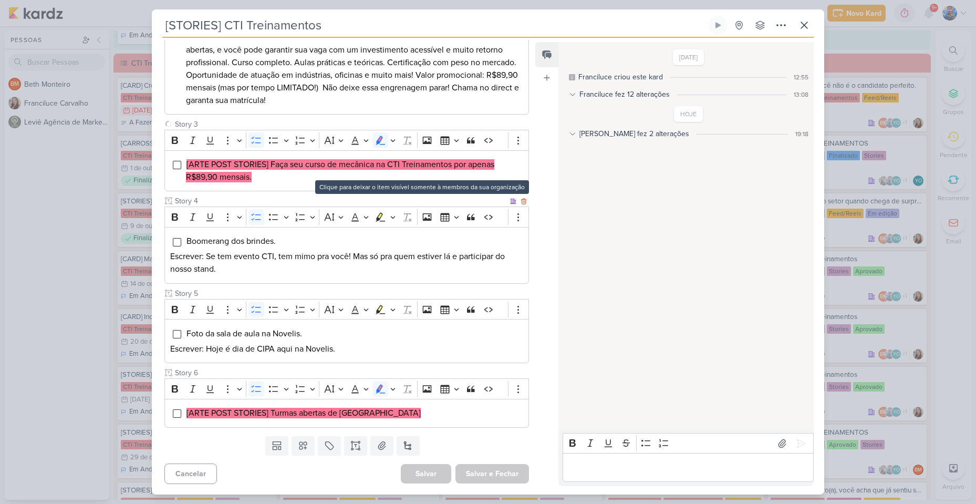
click at [478, 182] on div "Clique para deixar o item visível somente à membros da sua organização" at bounding box center [422, 187] width 214 height 14
click at [478, 171] on li "[ARTE POST STORIES] Faça seu curso de mecânica na CTI Treinamentos por apenas R…" at bounding box center [354, 170] width 337 height 25
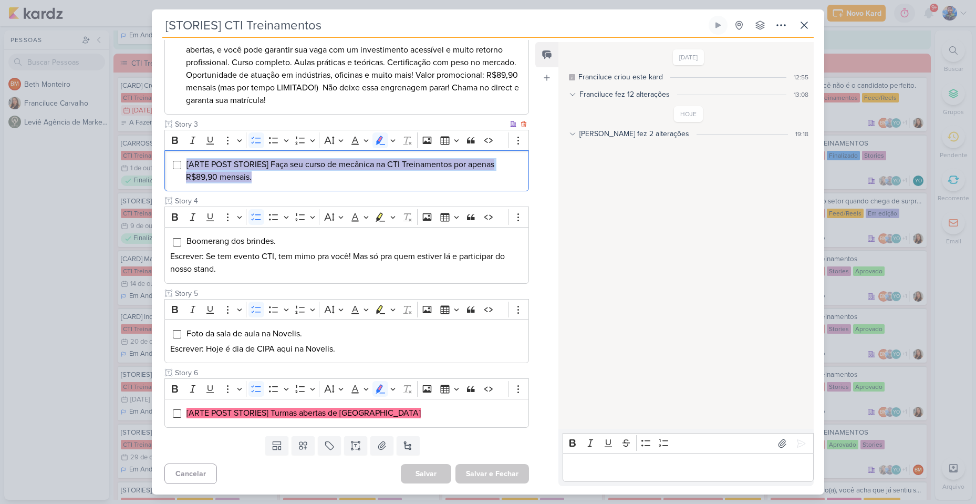
click at [478, 171] on li "[ARTE POST STORIES] Faça seu curso de mecânica na CTI Treinamentos por apenas R…" at bounding box center [354, 170] width 337 height 25
click at [393, 142] on icon "Editor toolbar" at bounding box center [392, 140] width 5 height 11
click at [330, 155] on icon "Text highlight toolbar" at bounding box center [331, 158] width 11 height 11
click at [338, 173] on li "[ARTE POST STORIES] Faça seu curso de mecânica na CTI Treinamentos por apenas R…" at bounding box center [354, 170] width 337 height 25
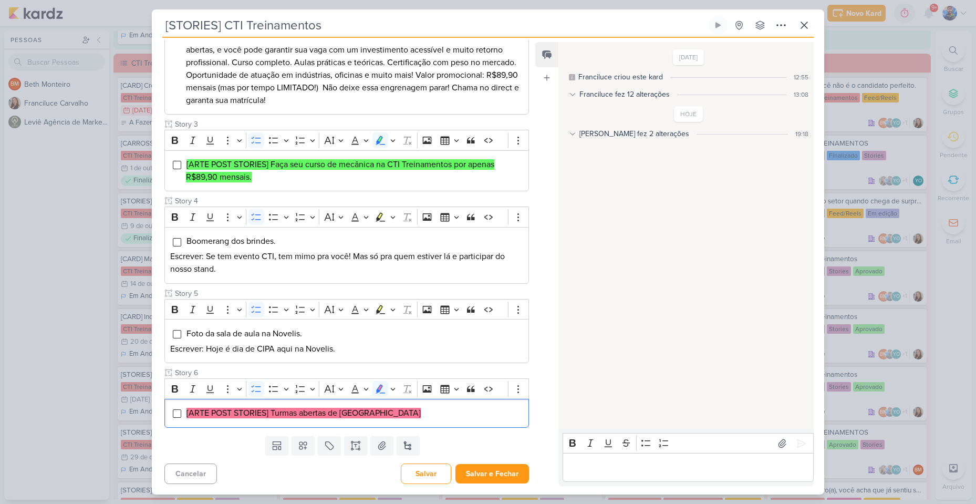
drag, startPoint x: 427, startPoint y: 420, endPoint x: 175, endPoint y: 433, distance: 251.9
click at [175, 433] on div "Responsável [PERSON_NAME] Nenhum contato encontrado create new contact Novo Con…" at bounding box center [342, 263] width 381 height 446
click at [394, 388] on icon "Editor toolbar" at bounding box center [392, 388] width 5 height 11
click at [335, 409] on icon "Text highlight toolbar" at bounding box center [331, 407] width 11 height 11
click at [433, 419] on li "[ARTE POST STORIES] Turmas abertas de [GEOGRAPHIC_DATA]" at bounding box center [354, 413] width 337 height 13
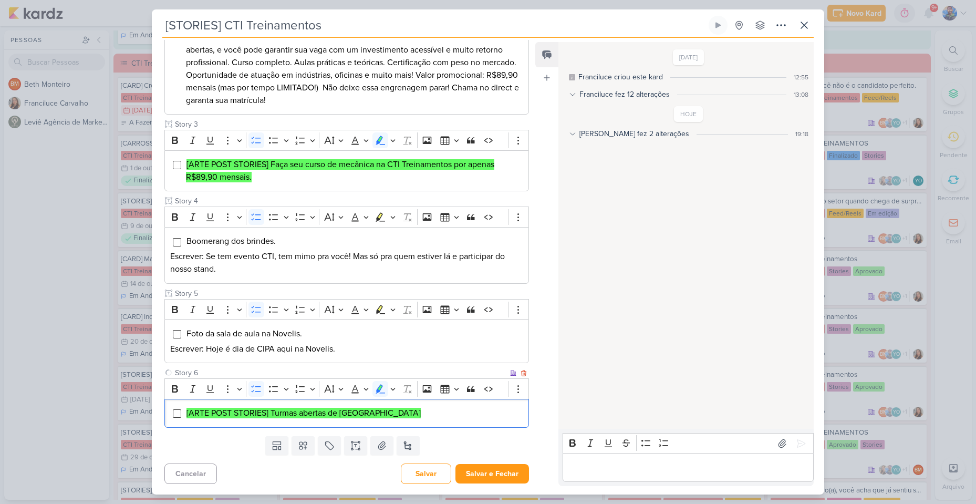
click at [433, 419] on li "[ARTE POST STORIES] Turmas abertas de [GEOGRAPHIC_DATA]" at bounding box center [354, 413] width 337 height 13
click at [373, 446] on button at bounding box center [381, 445] width 23 height 19
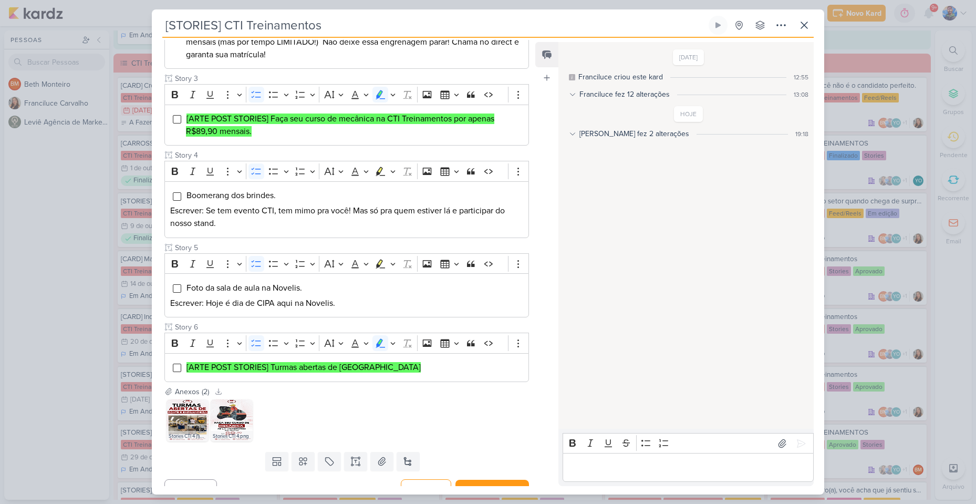
scroll to position [345, 0]
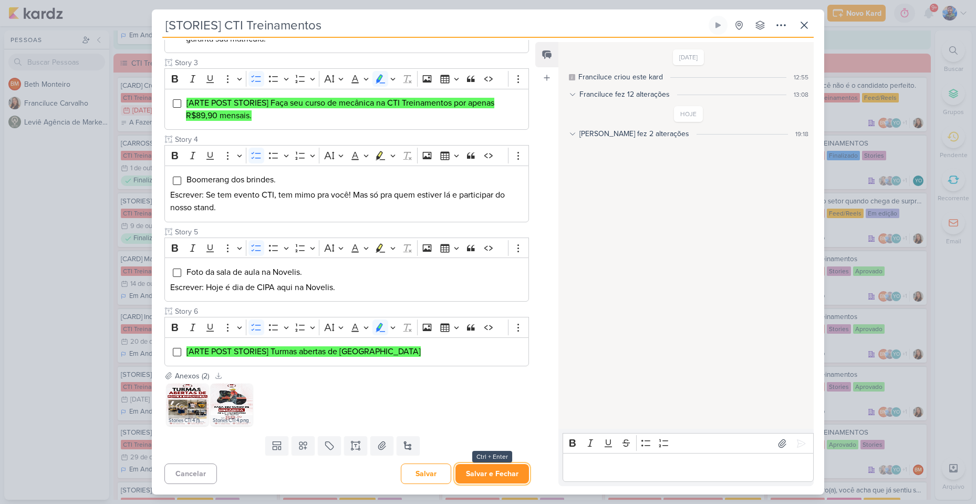
click at [511, 481] on button "Salvar e Fechar" at bounding box center [492, 473] width 74 height 19
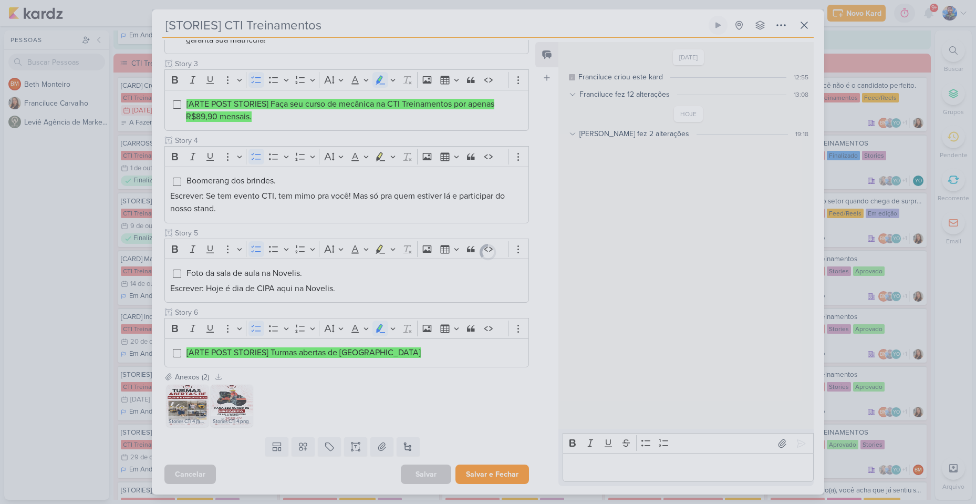
scroll to position [344, 0]
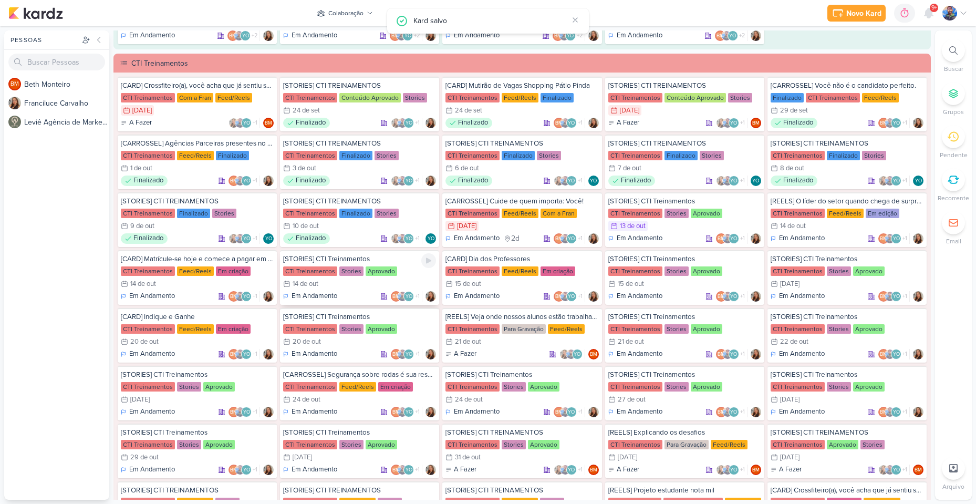
click at [362, 279] on div "14/10 [DATE]" at bounding box center [359, 283] width 153 height 11
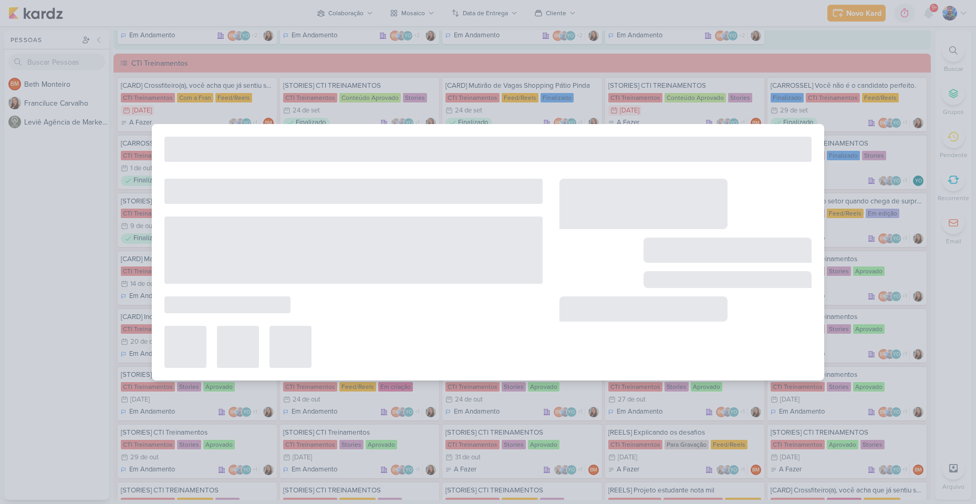
type input "[DATE] 23:59"
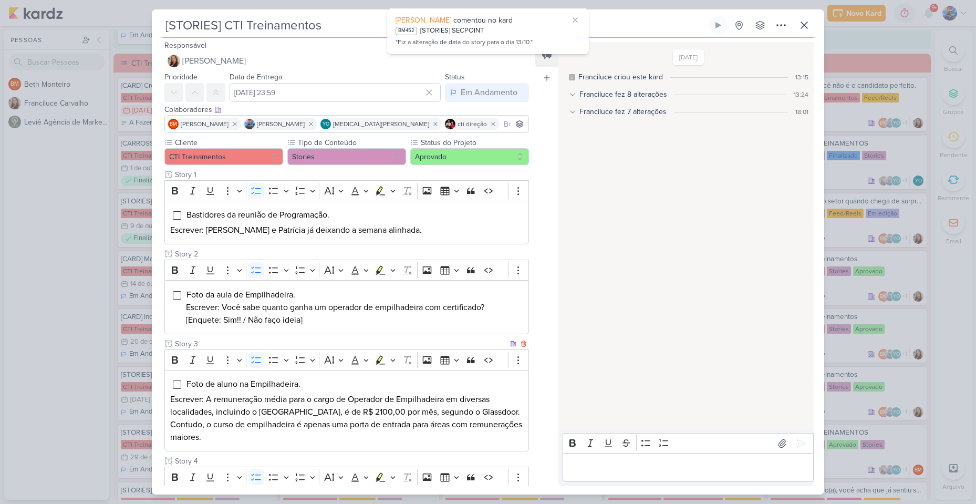
scroll to position [0, 0]
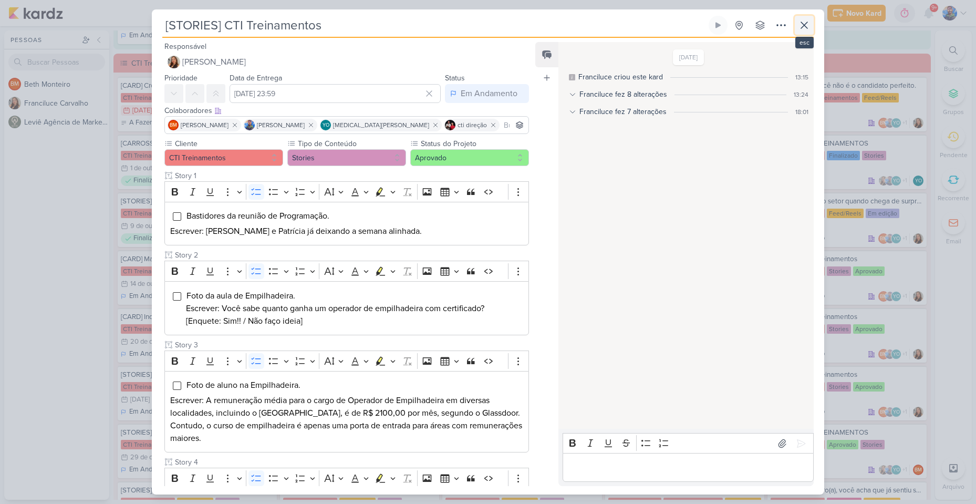
click at [807, 19] on icon at bounding box center [804, 25] width 13 height 13
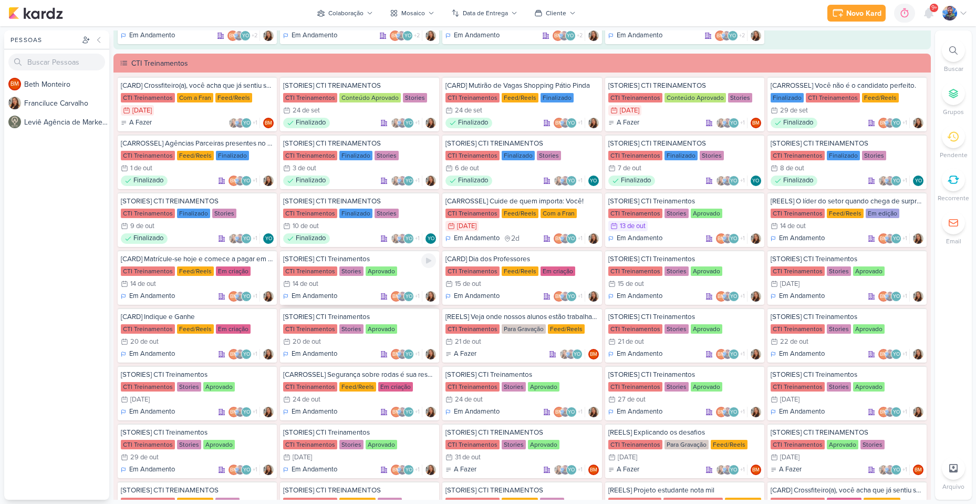
click at [405, 267] on div "CTI Treinamentos Stories Aprovado" at bounding box center [359, 271] width 153 height 11
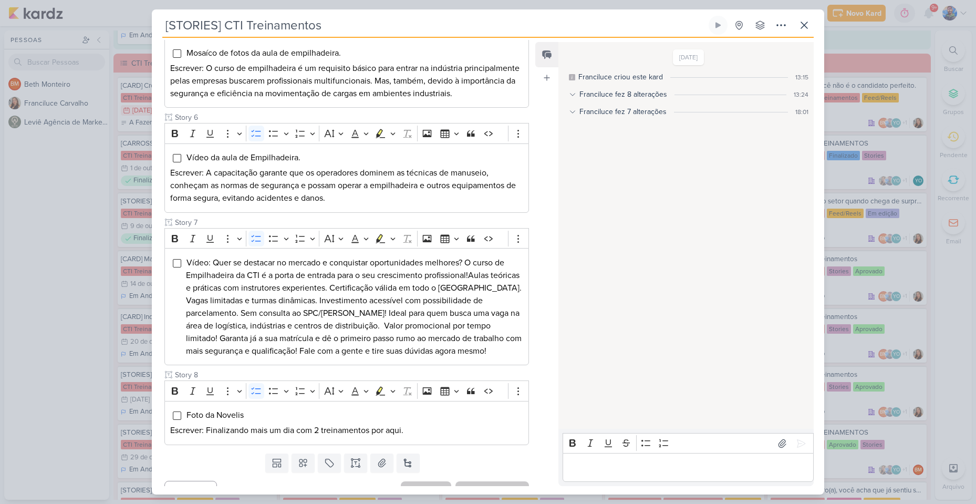
scroll to position [571, 0]
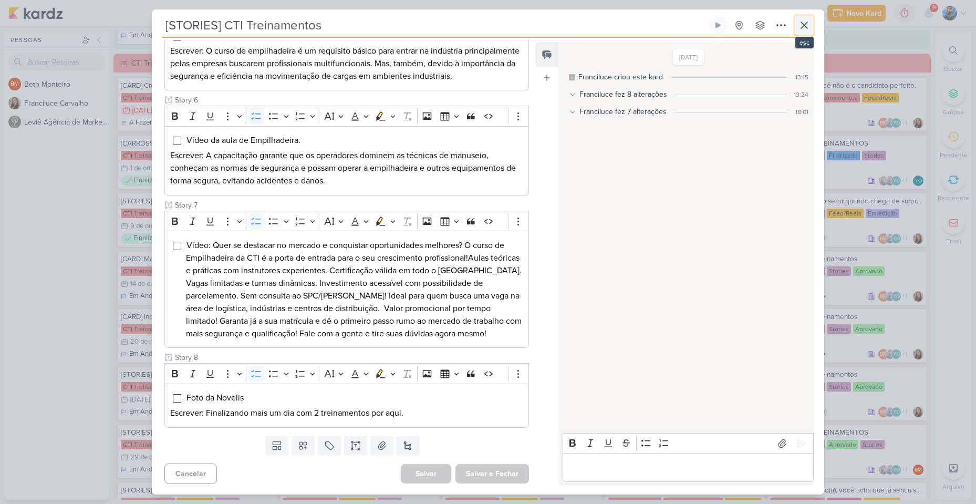
click at [806, 25] on icon at bounding box center [804, 25] width 13 height 13
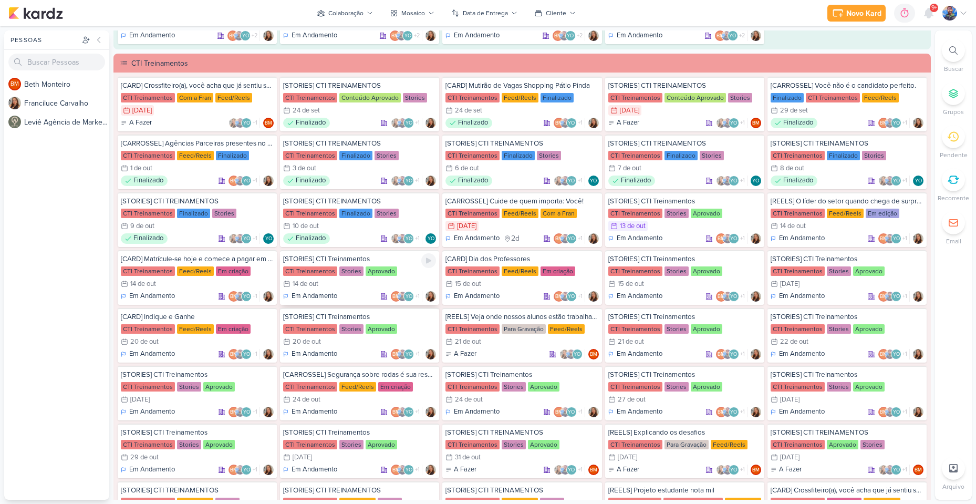
click at [343, 281] on div "14/10 [DATE]" at bounding box center [359, 283] width 153 height 11
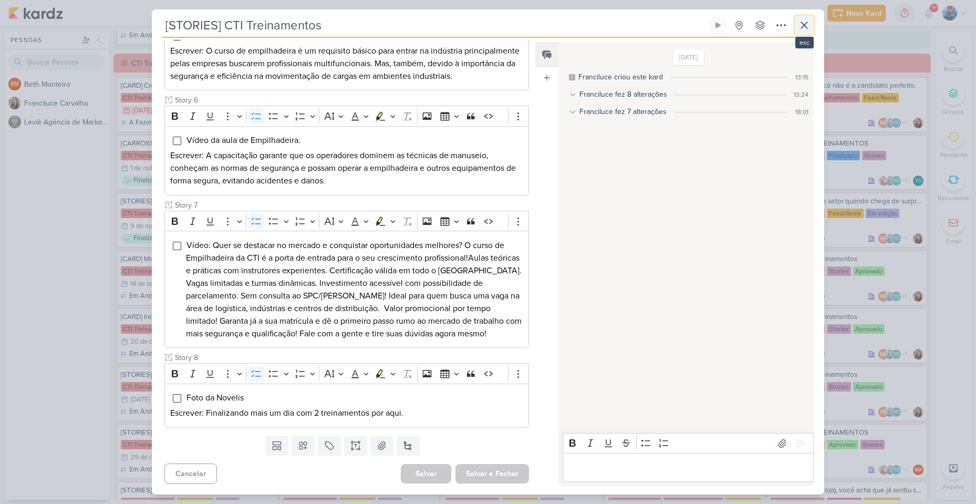
click at [811, 26] on button at bounding box center [804, 25] width 19 height 19
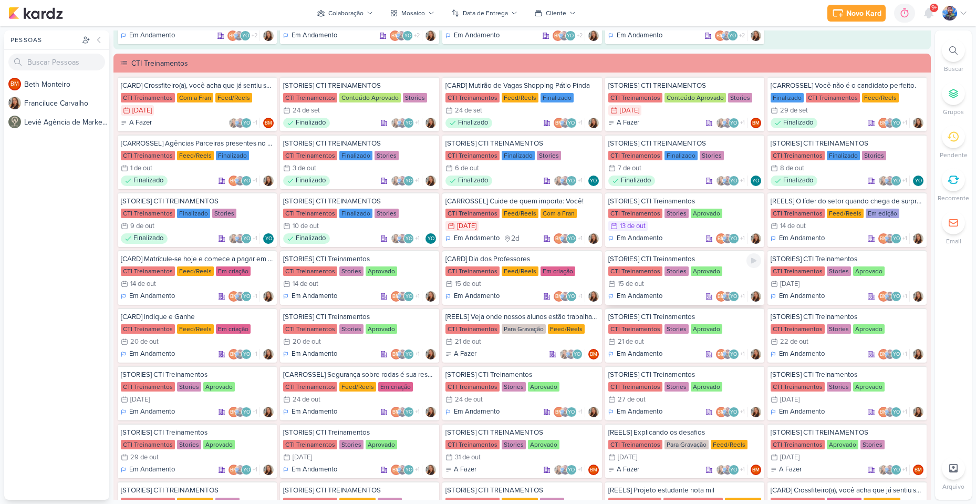
click at [672, 286] on div "15/10 [DATE]" at bounding box center [684, 283] width 153 height 11
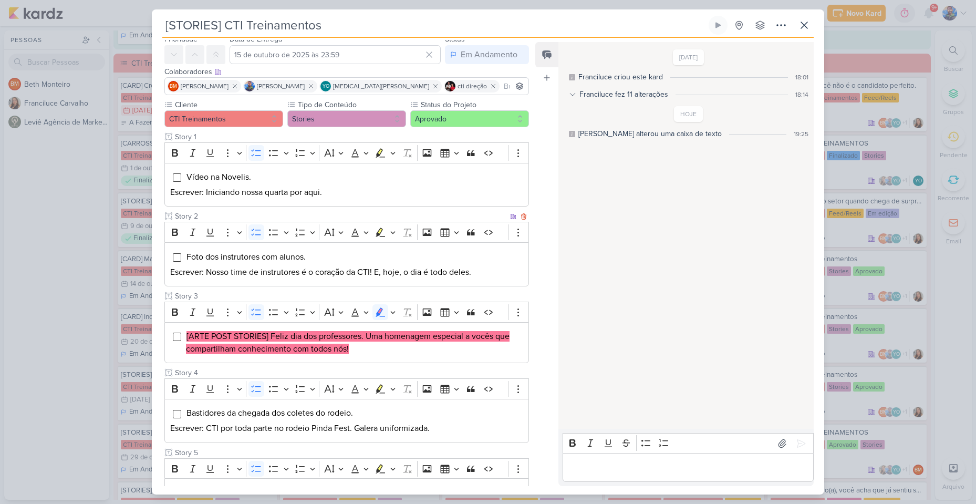
scroll to position [146, 0]
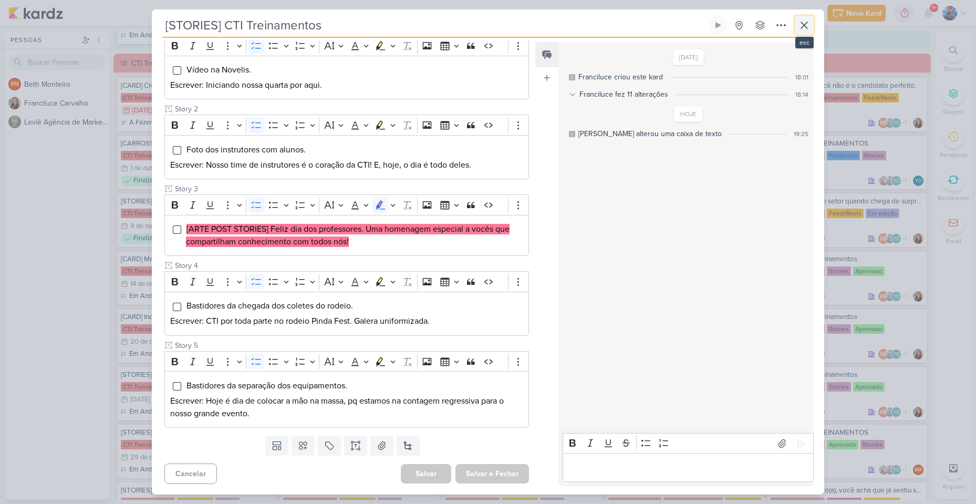
click at [813, 19] on button at bounding box center [804, 25] width 19 height 19
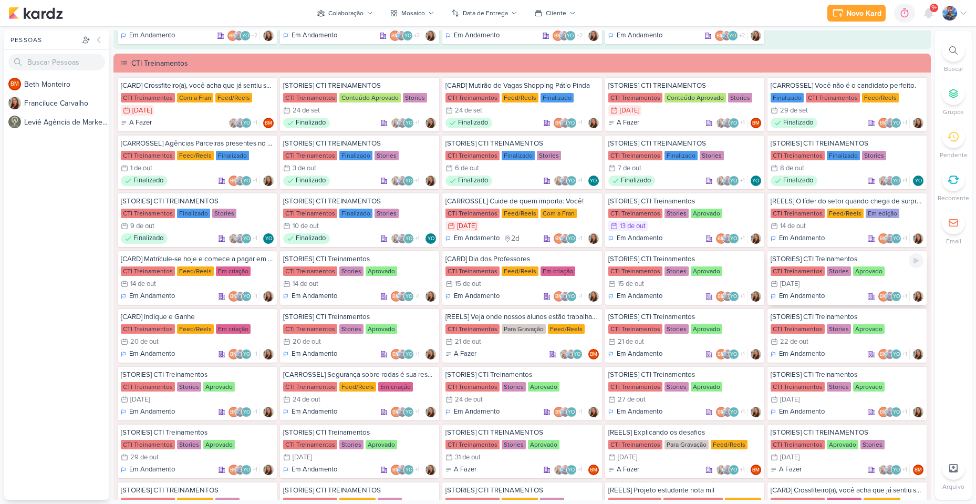
click at [823, 285] on div "16/10 [DATE]" at bounding box center [847, 283] width 153 height 11
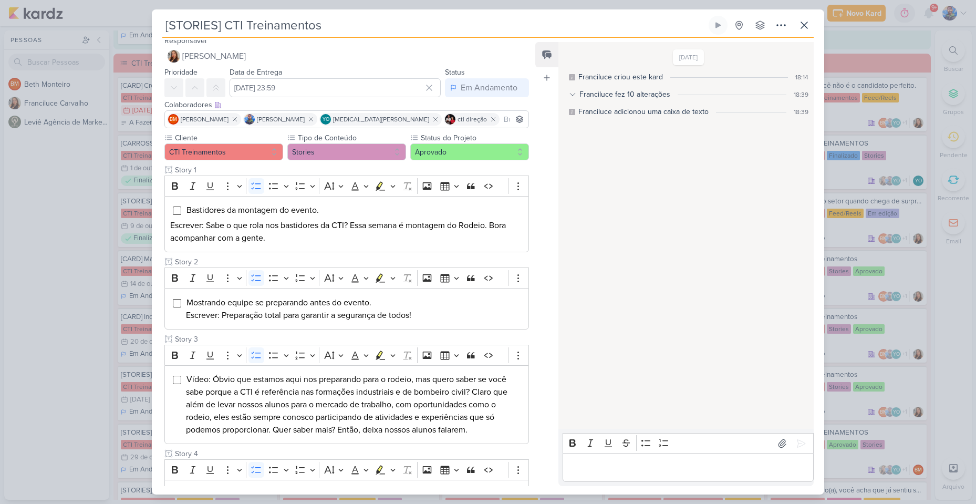
scroll to position [0, 0]
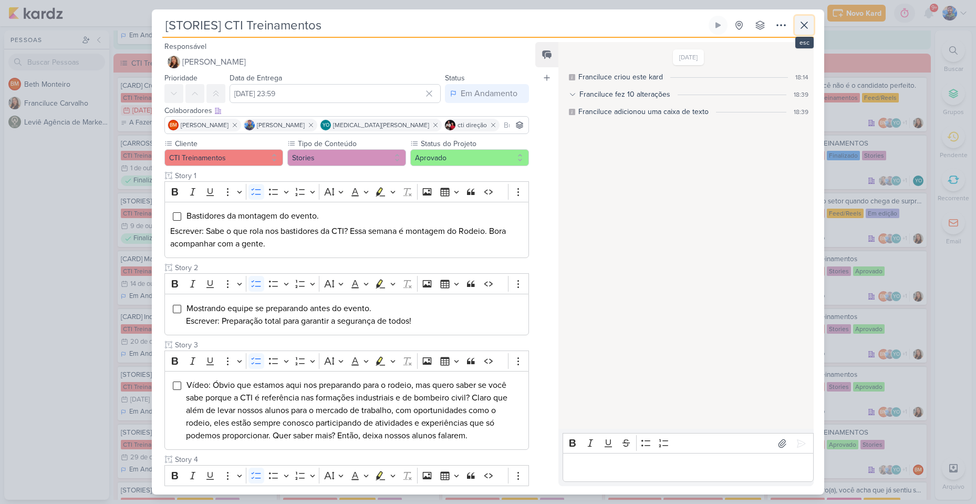
click at [806, 23] on icon at bounding box center [804, 25] width 6 height 6
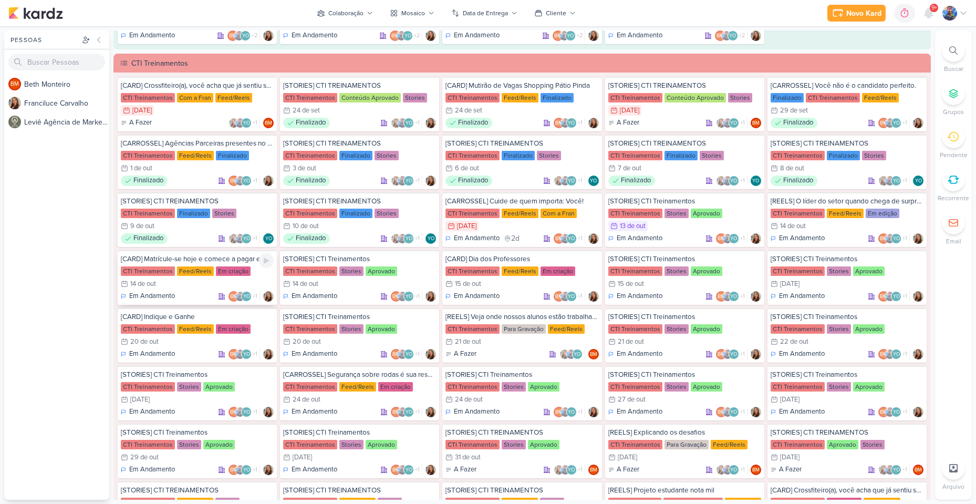
click at [230, 276] on div "CTI Treinamentos Feed/Reels Em criação" at bounding box center [197, 271] width 153 height 11
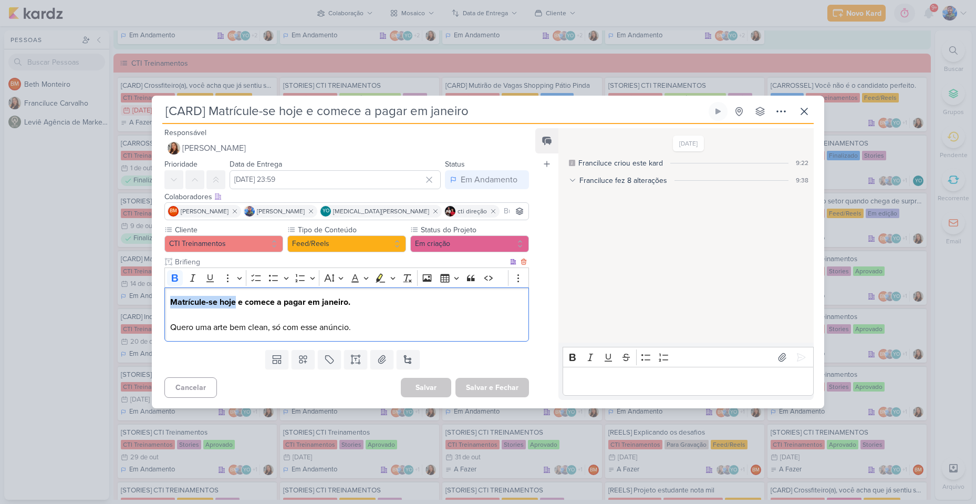
drag, startPoint x: 171, startPoint y: 300, endPoint x: 236, endPoint y: 303, distance: 65.2
click at [236, 303] on strong "Matrícule-se hoje e comece a pagar em janeiro." at bounding box center [260, 302] width 180 height 11
click at [172, 301] on strong "Matrícule-se hoje e comece a pagar em janeiro." at bounding box center [260, 302] width 180 height 11
drag, startPoint x: 172, startPoint y: 301, endPoint x: 240, endPoint y: 304, distance: 68.4
click at [240, 304] on strong "Matrícule-se hoje e comece a pagar em janeiro." at bounding box center [260, 302] width 180 height 11
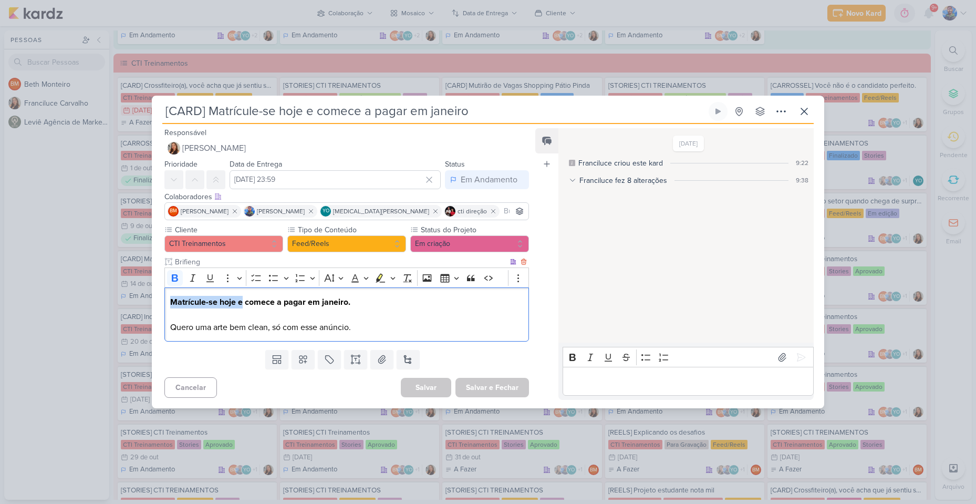
copy strong "Matrícule-se hoje e"
drag, startPoint x: 244, startPoint y: 302, endPoint x: 280, endPoint y: 297, distance: 37.1
click at [280, 297] on strong "Matrícule-se hoje e comece a pagar em janeiro." at bounding box center [260, 302] width 180 height 11
copy strong "comece a"
drag, startPoint x: 284, startPoint y: 302, endPoint x: 318, endPoint y: 302, distance: 34.7
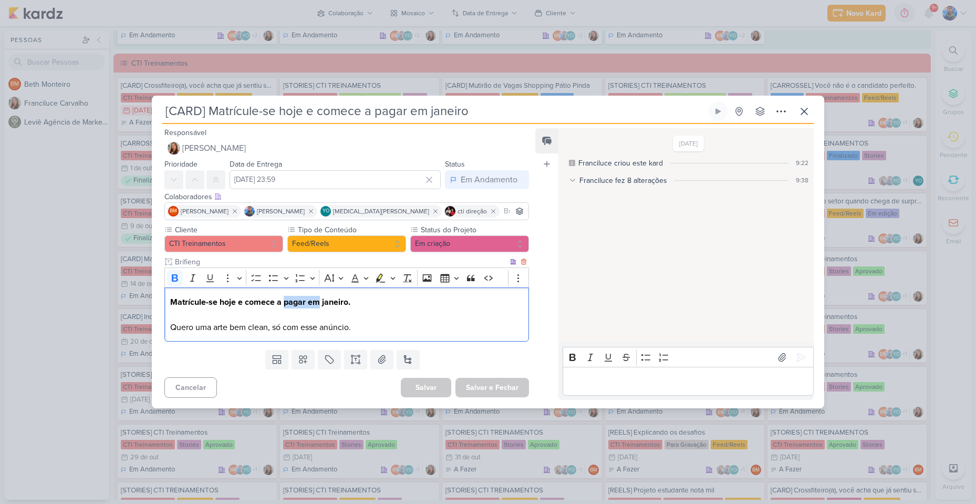
click at [318, 302] on strong "Matrícule-se hoje e comece a pagar em janeiro." at bounding box center [260, 302] width 180 height 11
copy strong "pagar em"
drag, startPoint x: 321, startPoint y: 304, endPoint x: 355, endPoint y: 307, distance: 33.2
click at [355, 307] on p "Matrícule-se hoje e comece a pagar em janeiro." at bounding box center [346, 302] width 353 height 13
copy strong "janeiro."
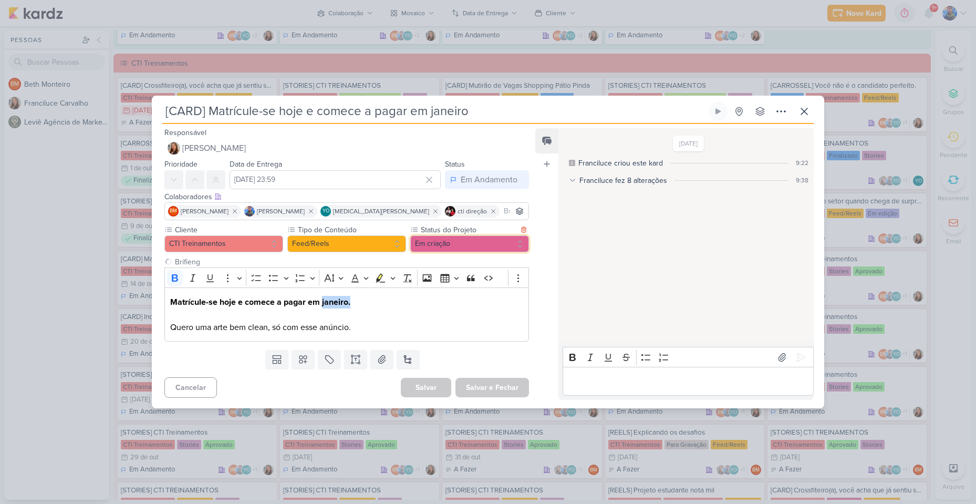
click at [443, 246] on button "Em criação" at bounding box center [469, 243] width 119 height 17
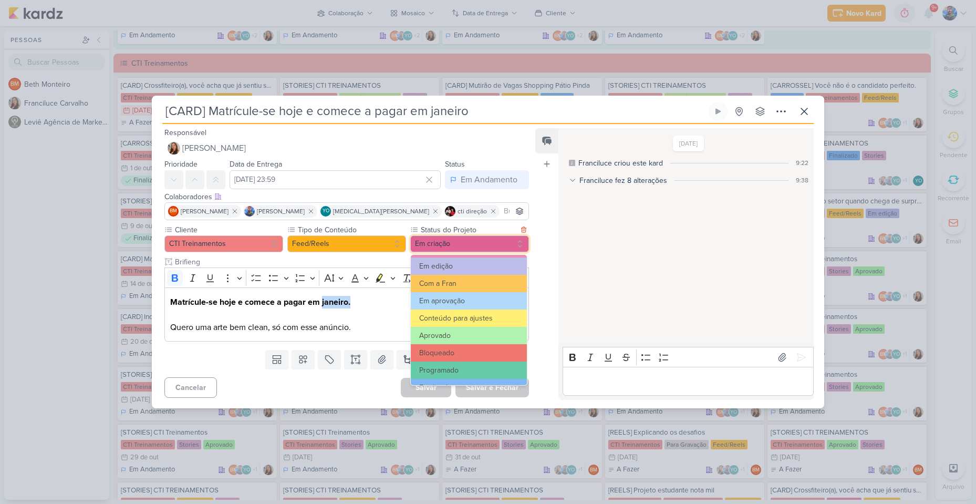
scroll to position [105, 0]
click at [456, 287] on button "Com a Fran" at bounding box center [469, 282] width 116 height 17
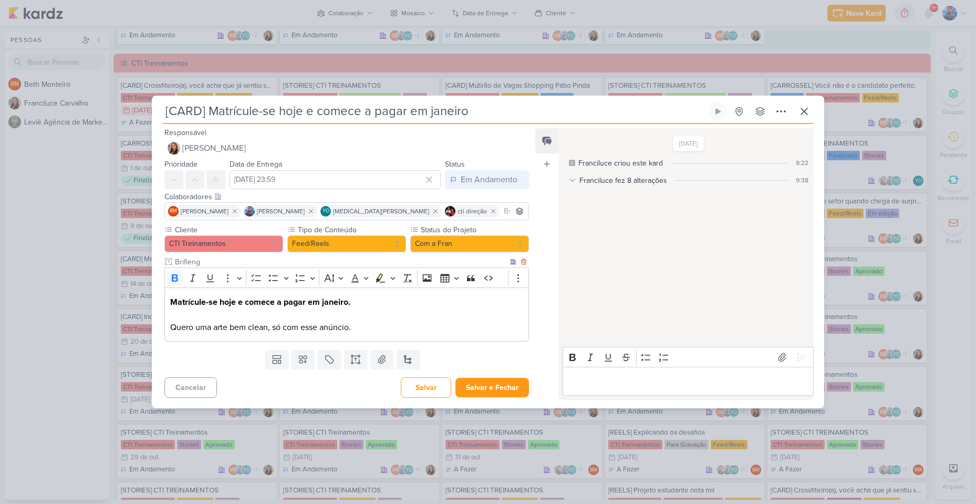
click at [371, 323] on p "Quero uma arte bem clean, só com esse anúncio." at bounding box center [346, 320] width 353 height 25
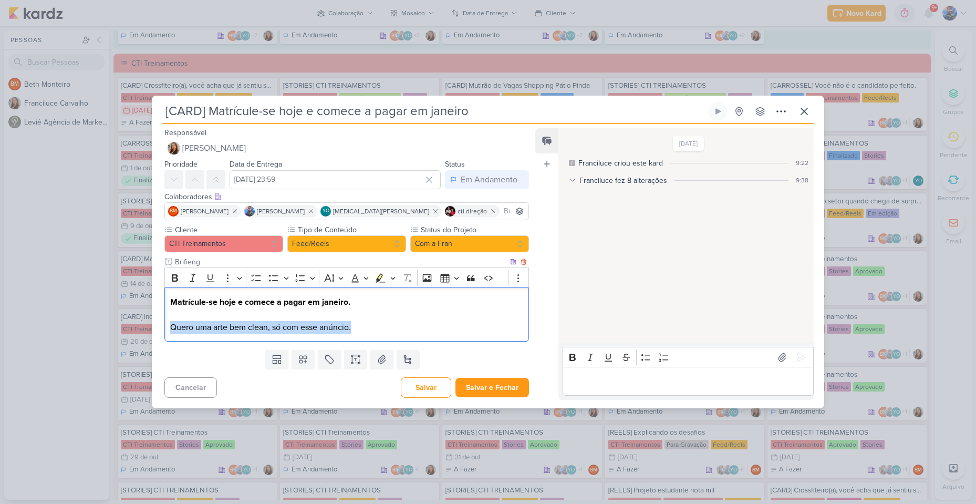
click at [371, 323] on p "Quero uma arte bem clean, só com esse anúncio." at bounding box center [346, 320] width 353 height 25
click at [375, 329] on p "Quero uma arte bem clean, só com esse anúncio." at bounding box center [346, 320] width 353 height 25
click at [372, 333] on p "Quero uma arte bem clean, só com esse anúncio." at bounding box center [346, 320] width 353 height 25
drag, startPoint x: 371, startPoint y: 332, endPoint x: 161, endPoint y: 304, distance: 212.1
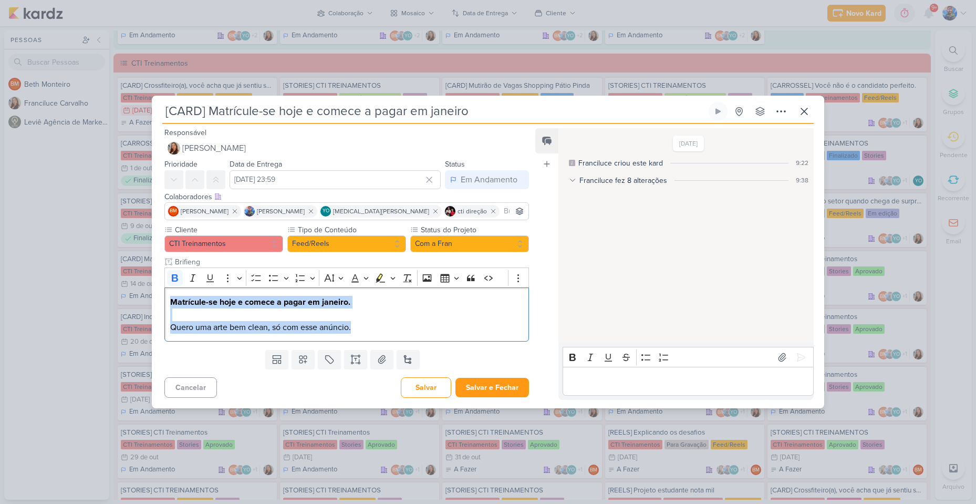
click at [161, 304] on div "Cliente CTI Treinamentos Tipo de Conteúdo" at bounding box center [342, 284] width 381 height 121
click at [388, 279] on button "Highlight" at bounding box center [380, 278] width 16 height 16
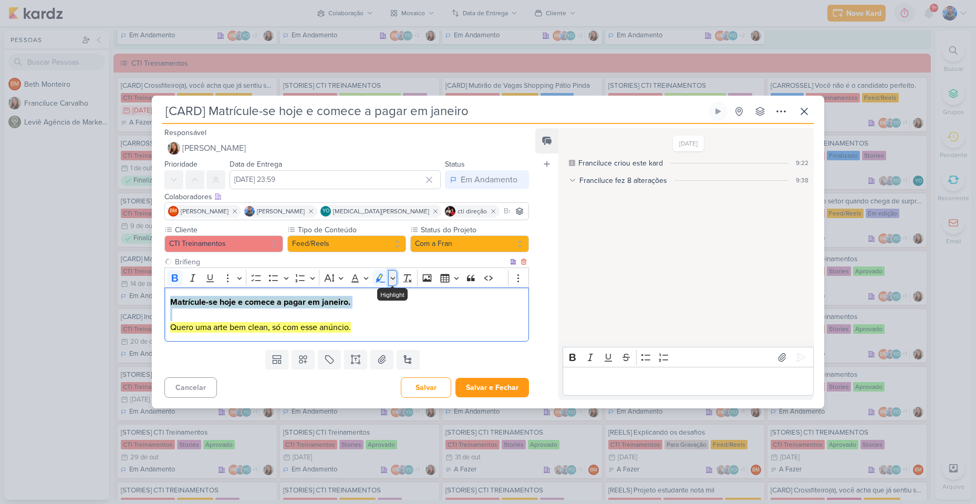
click at [392, 282] on icon "Editor toolbar" at bounding box center [392, 278] width 5 height 11
click at [338, 296] on button "Green marker" at bounding box center [331, 296] width 16 height 16
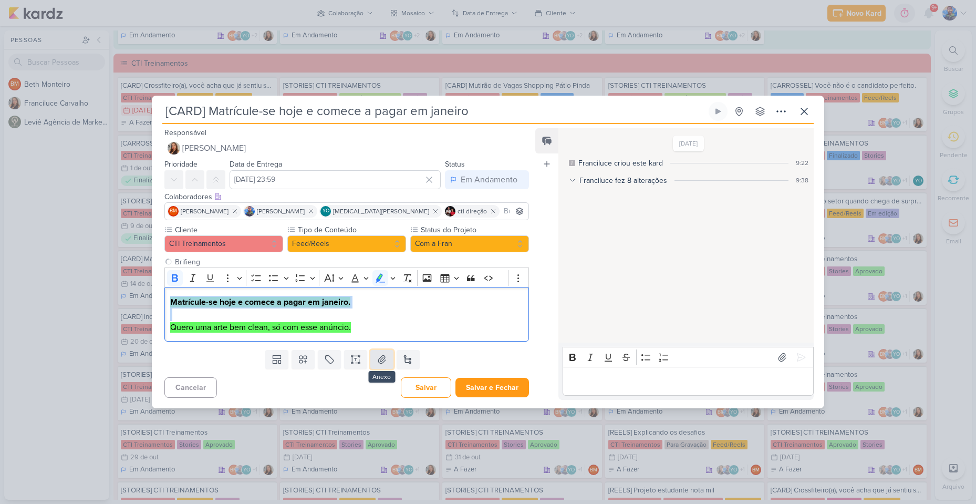
click at [384, 356] on icon at bounding box center [382, 359] width 11 height 11
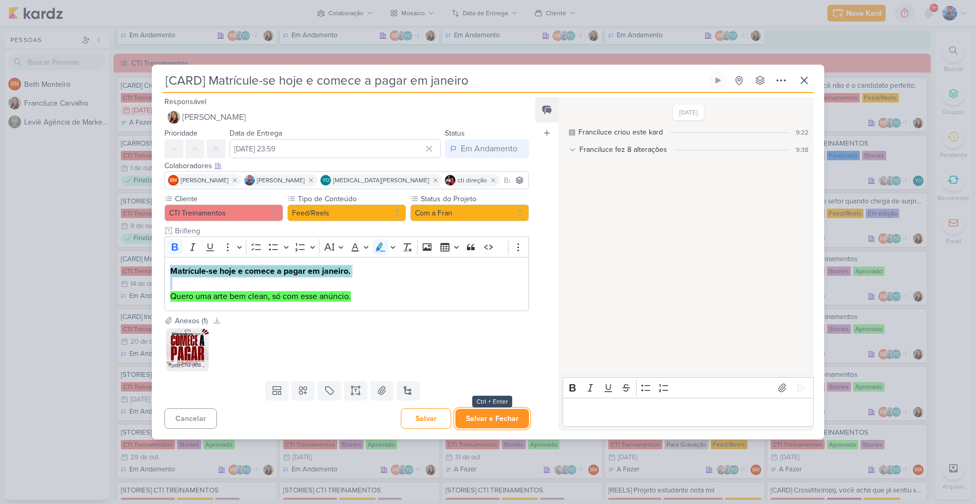
click at [470, 426] on button "Salvar e Fechar" at bounding box center [492, 418] width 74 height 19
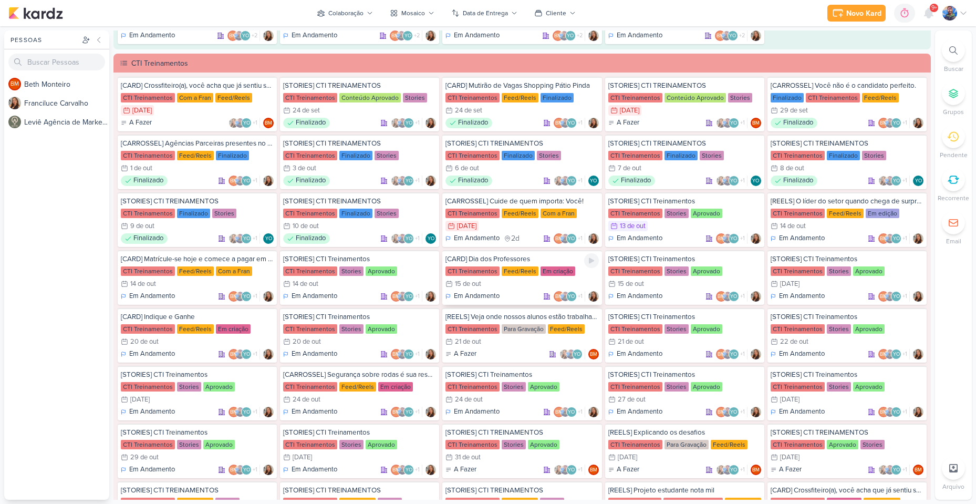
click at [508, 274] on div "Feed/Reels" at bounding box center [520, 270] width 37 height 9
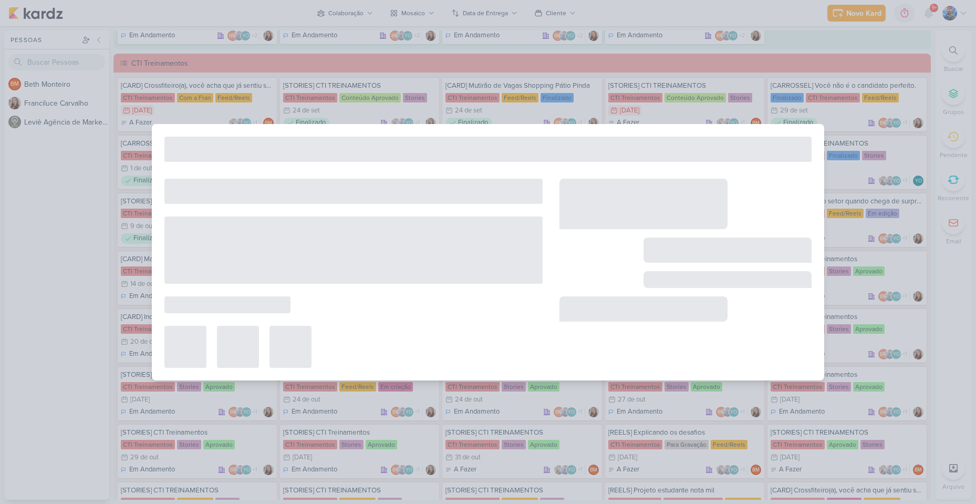
type input "[CARD] Dia dos Professores"
type input "15 de outubro de 2025 às 23:59"
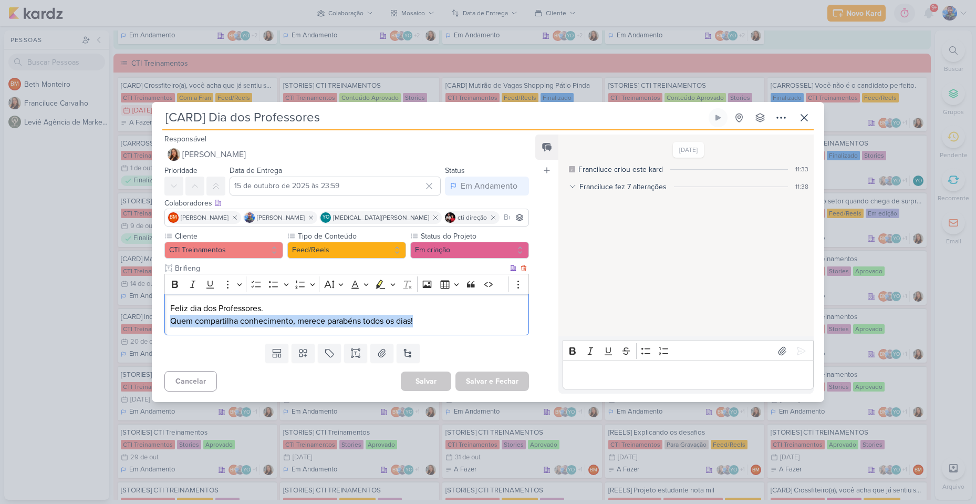
drag, startPoint x: 171, startPoint y: 319, endPoint x: 434, endPoint y: 329, distance: 262.8
click at [434, 329] on div "Feliz dia dos Professores. Quem compartilha conhecimento, merece parabéns todos…" at bounding box center [346, 314] width 365 height 41
copy p "Quem compartilha conhecimento, merece parabéns todos os dias!"
click at [393, 288] on icon "Editor toolbar" at bounding box center [392, 284] width 5 height 11
click at [361, 302] on icon "Text highlight toolbar" at bounding box center [366, 302] width 11 height 11
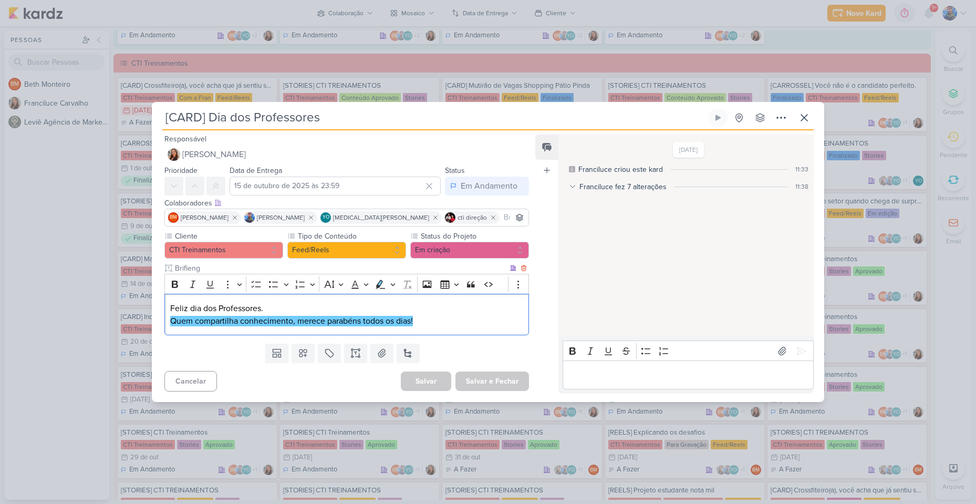
click at [430, 304] on p "Feliz dia dos Professores." at bounding box center [346, 308] width 353 height 13
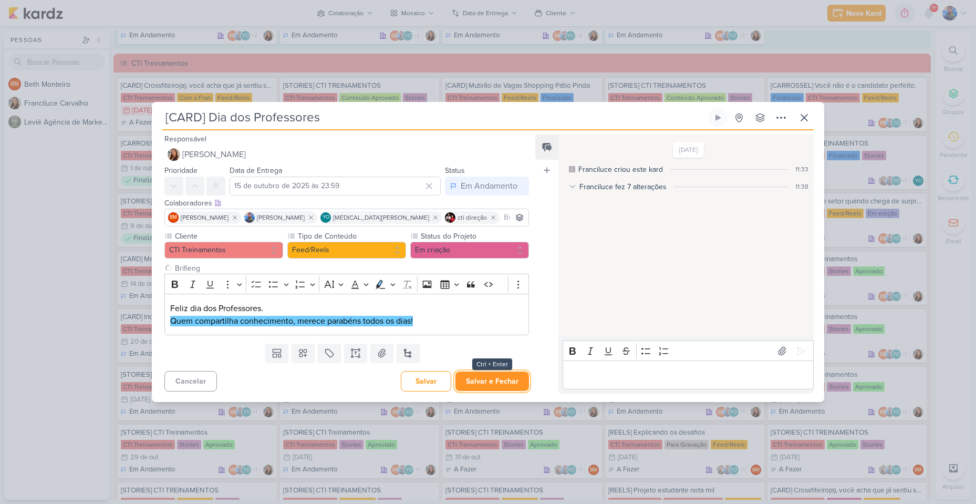
click at [485, 382] on button "Salvar e Fechar" at bounding box center [492, 380] width 74 height 19
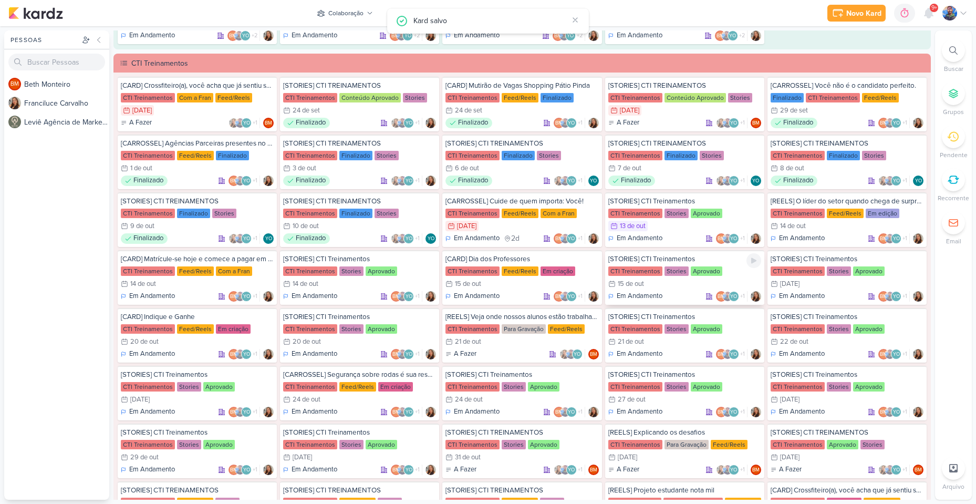
click at [647, 287] on div "15/10 [DATE]" at bounding box center [684, 283] width 153 height 11
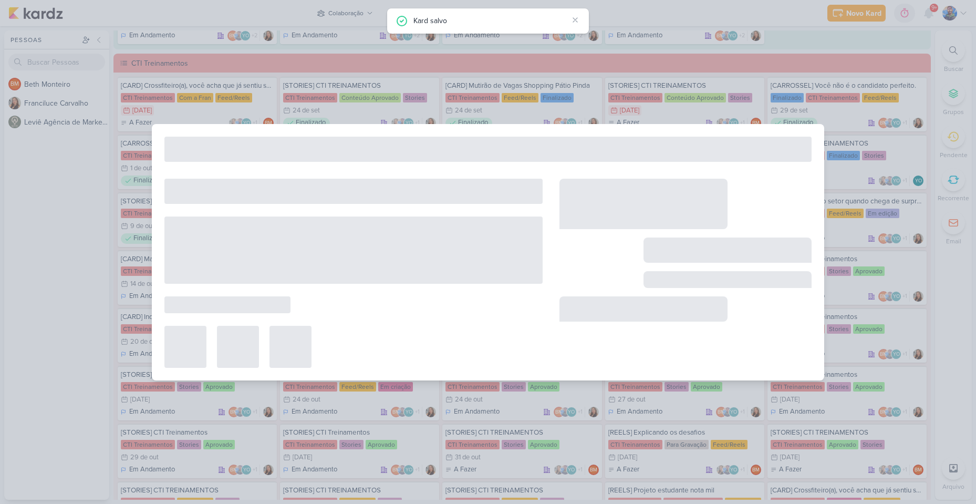
type input "[STORIES] CTI Treinamentos"
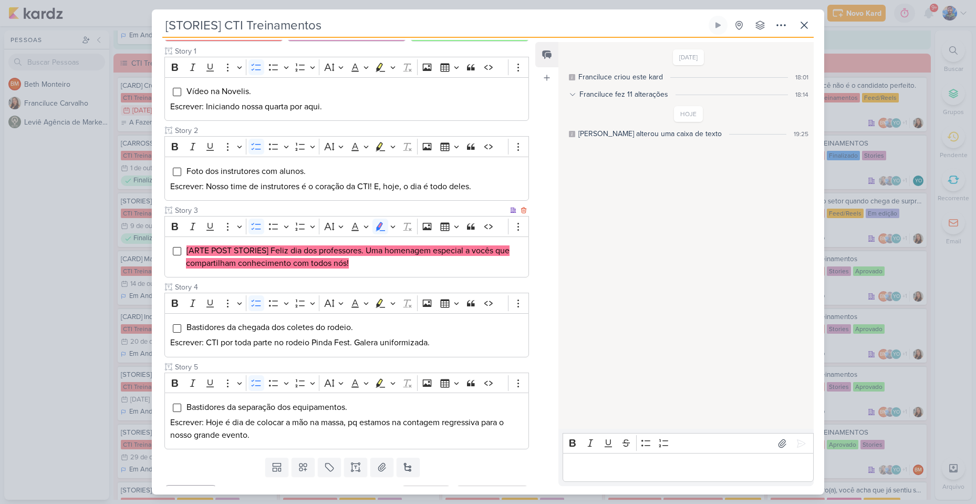
scroll to position [146, 0]
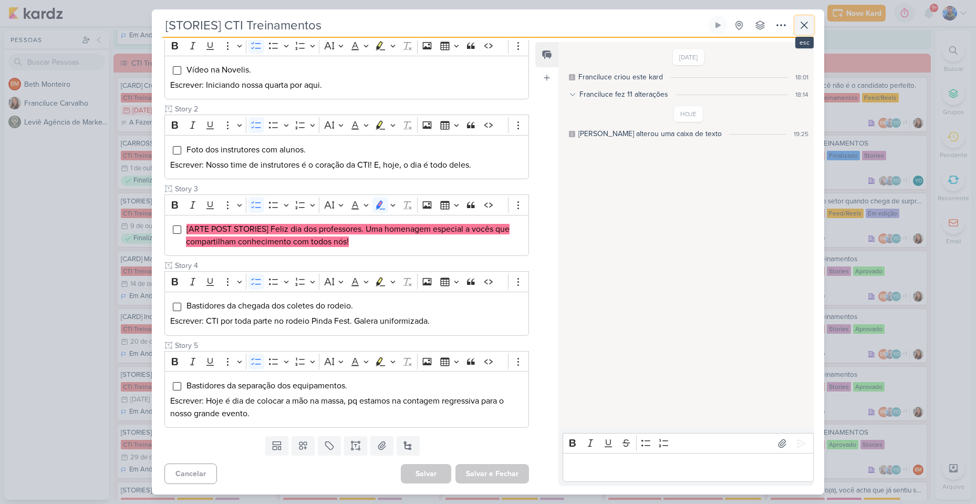
click at [796, 18] on button at bounding box center [804, 25] width 19 height 19
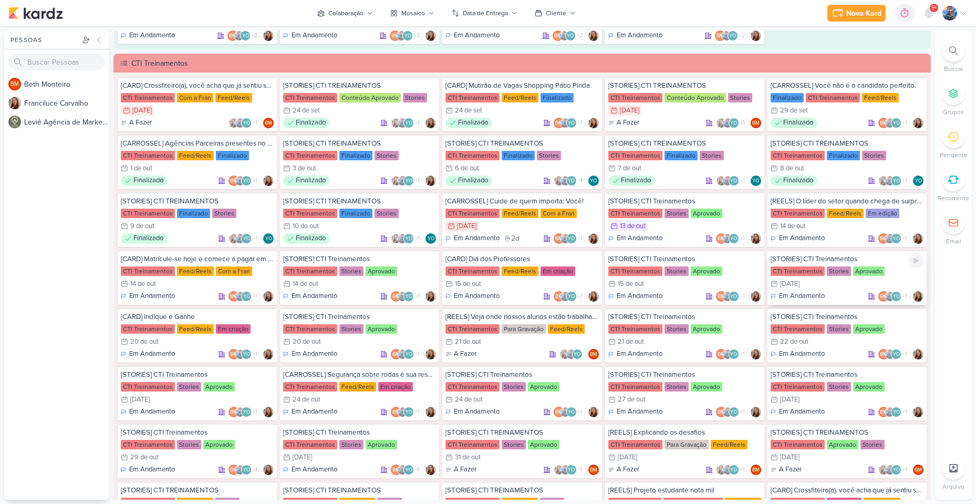
click at [804, 285] on div "16/10 [DATE]" at bounding box center [847, 283] width 153 height 11
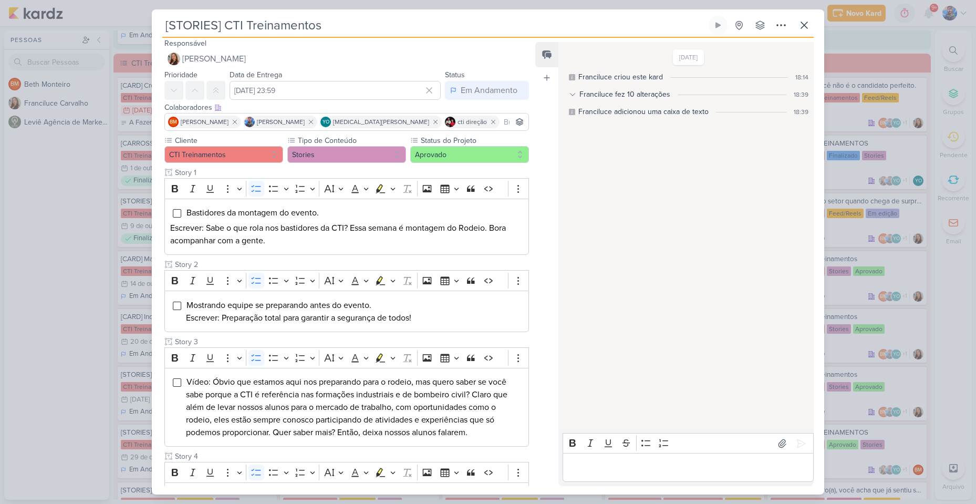
scroll to position [0, 0]
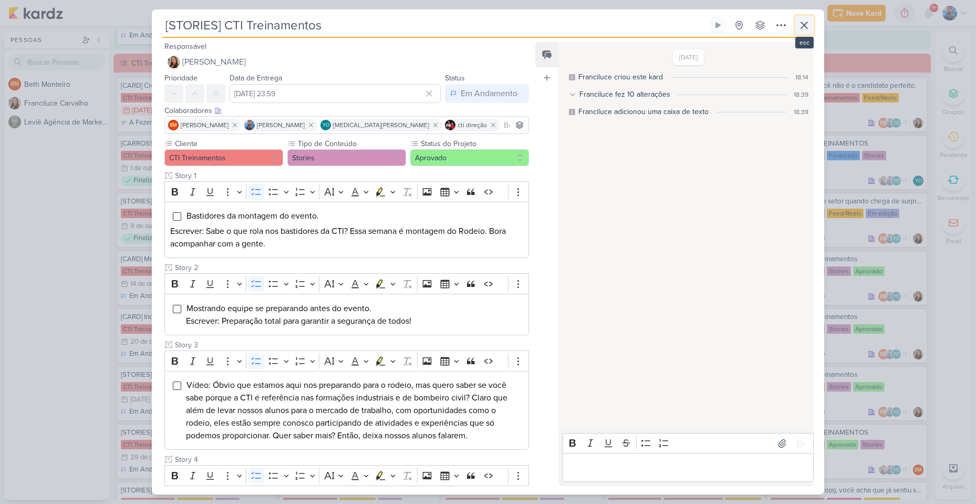
click at [810, 24] on button at bounding box center [804, 25] width 19 height 19
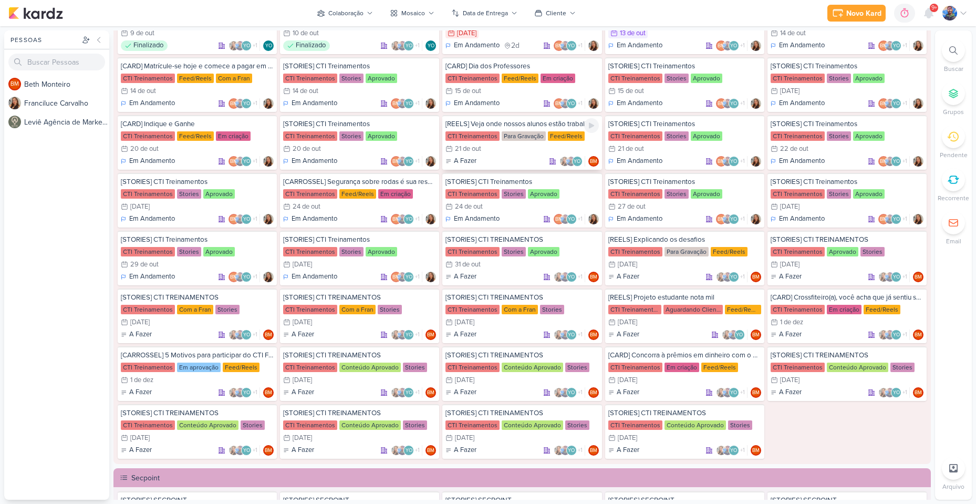
scroll to position [998, 0]
